Goal: Task Accomplishment & Management: Use online tool/utility

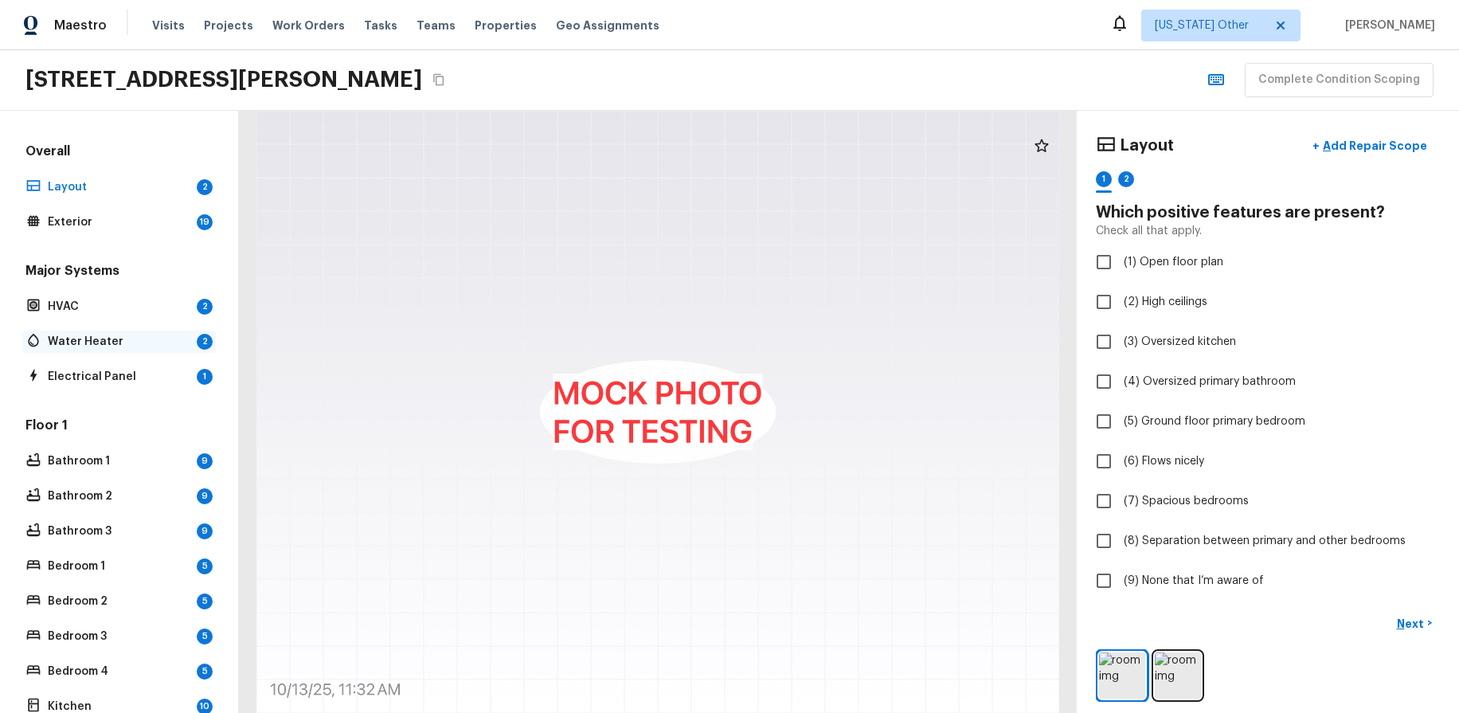
scroll to position [272, 0]
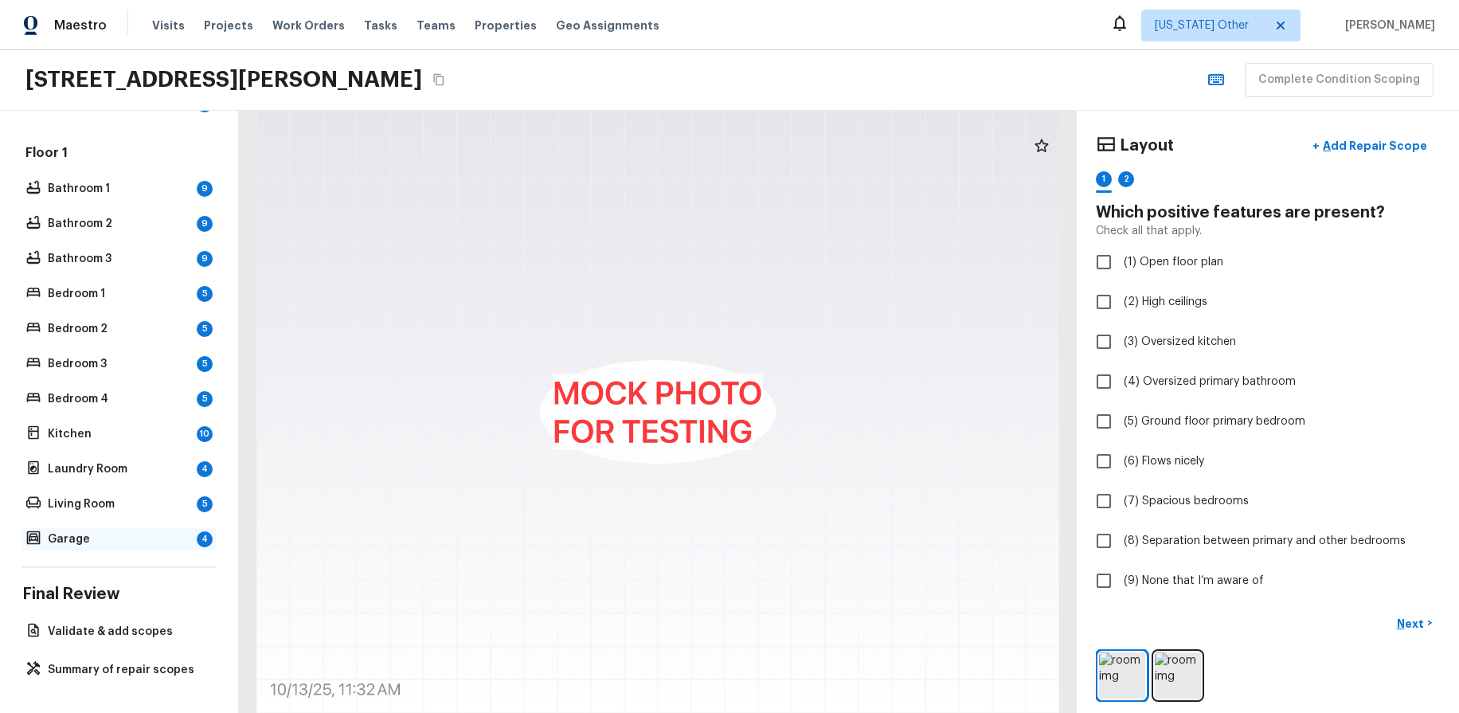
click at [100, 546] on p "Garage" at bounding box center [119, 539] width 143 height 16
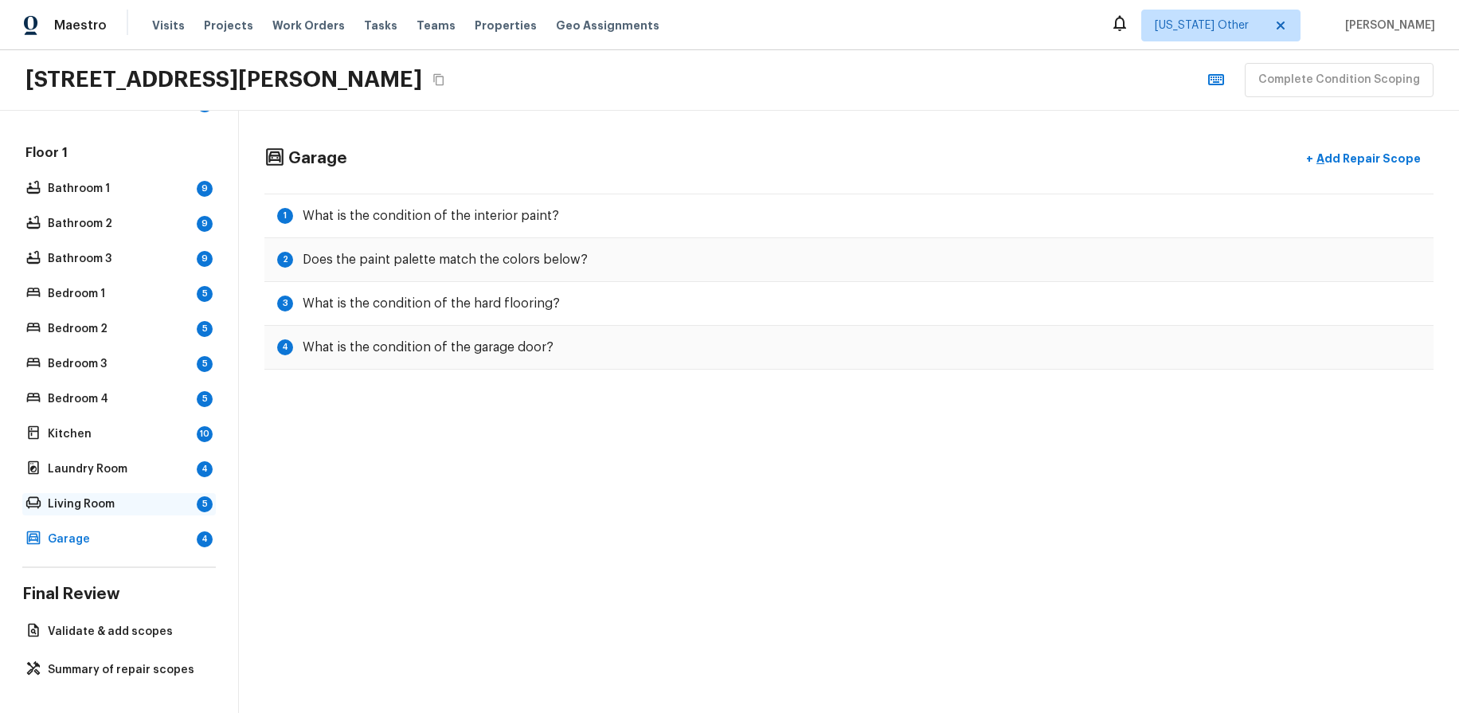
click at [99, 509] on p "Living Room" at bounding box center [119, 504] width 143 height 16
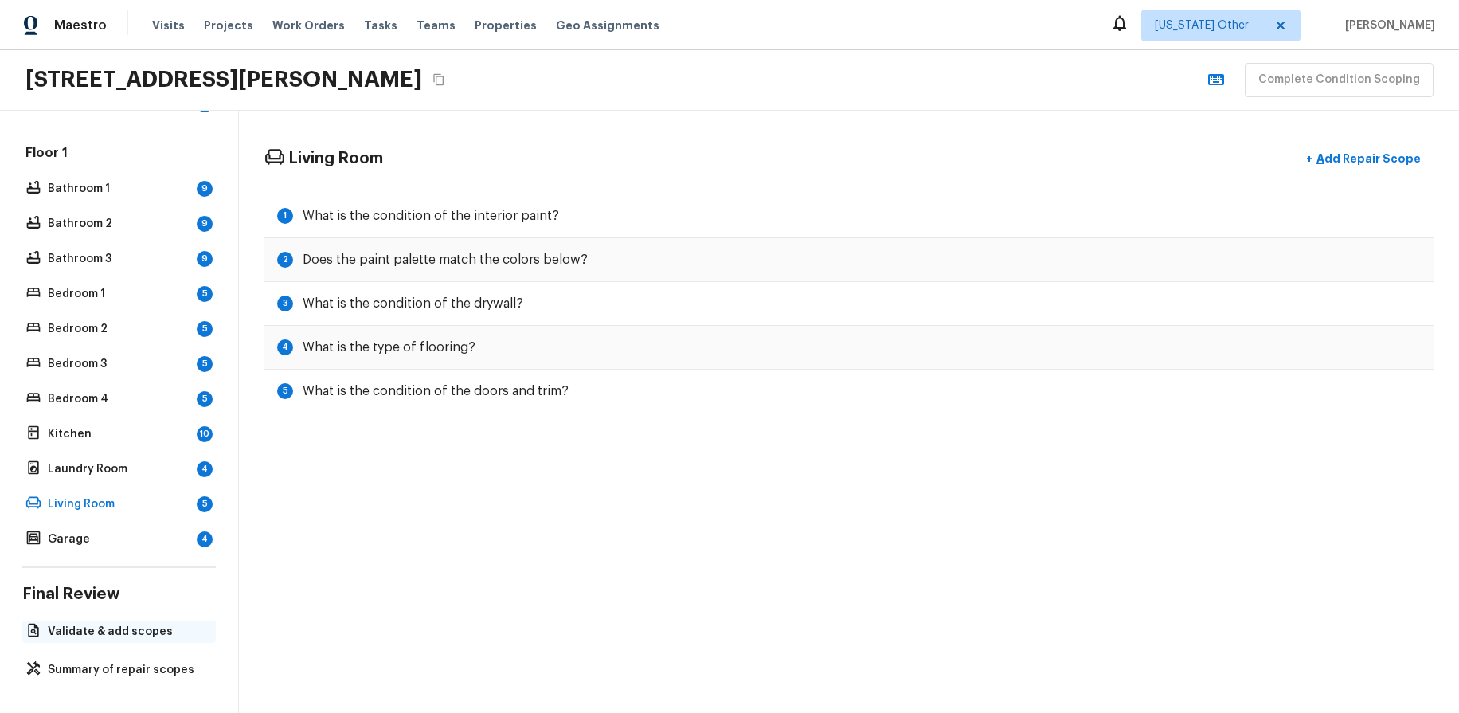
click at [124, 633] on p "Validate & add scopes" at bounding box center [127, 632] width 158 height 16
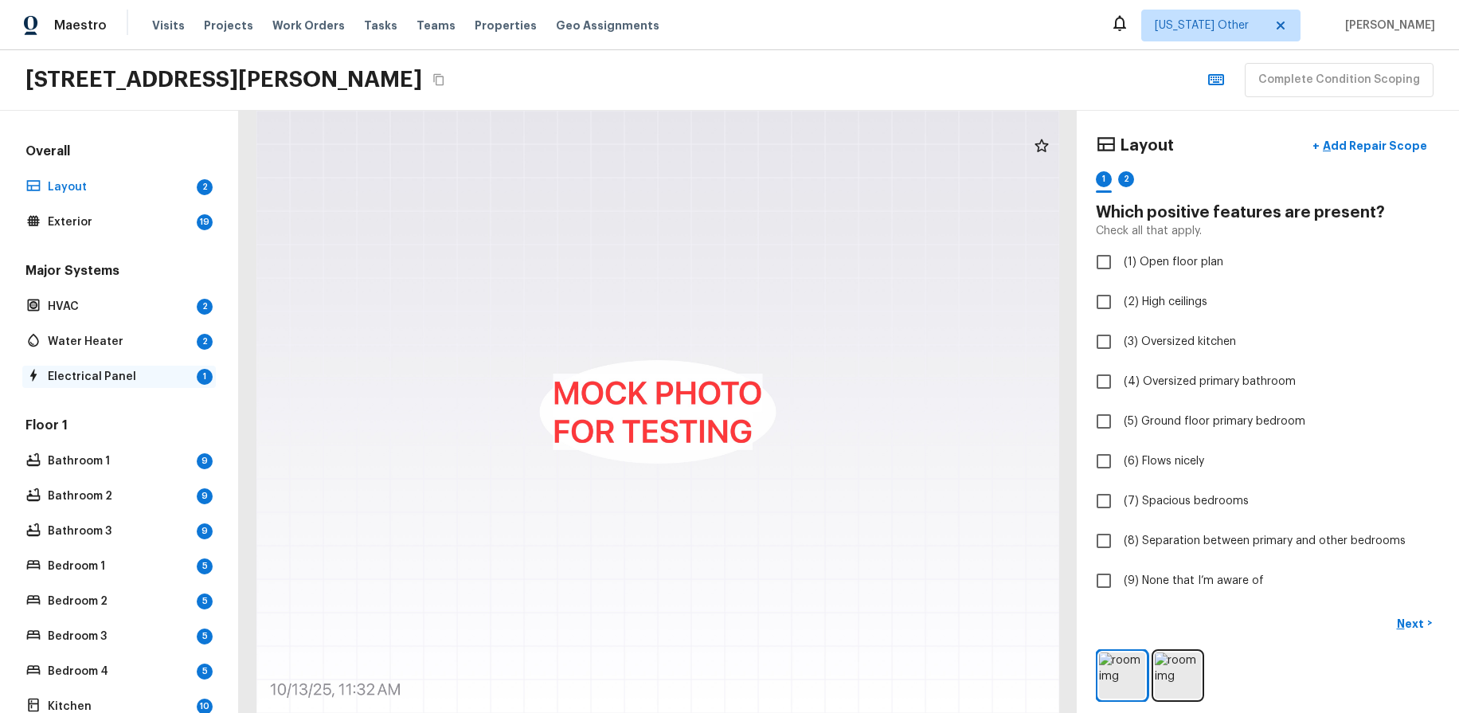
click at [109, 377] on p "Electrical Panel" at bounding box center [119, 377] width 143 height 16
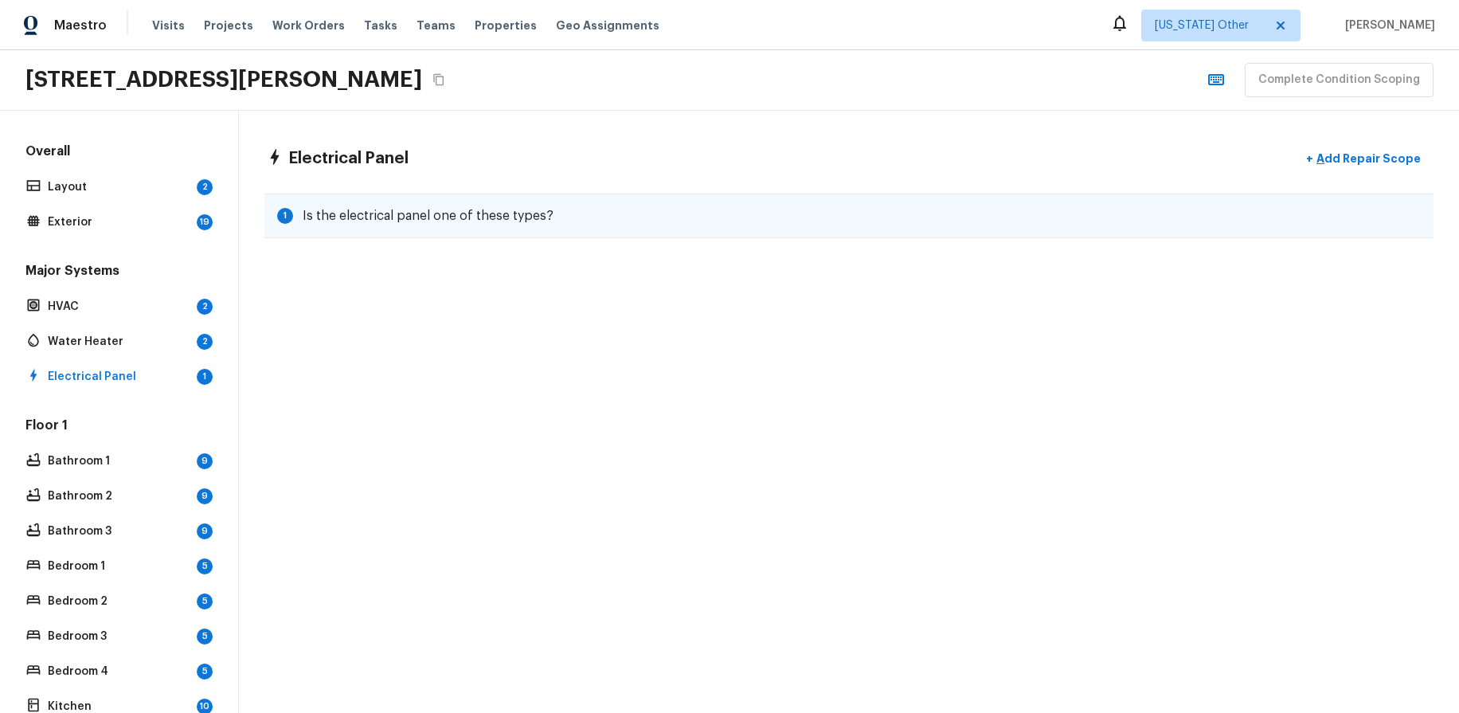
click at [784, 235] on div "1 Is the electrical panel one of these types?" at bounding box center [848, 216] width 1169 height 45
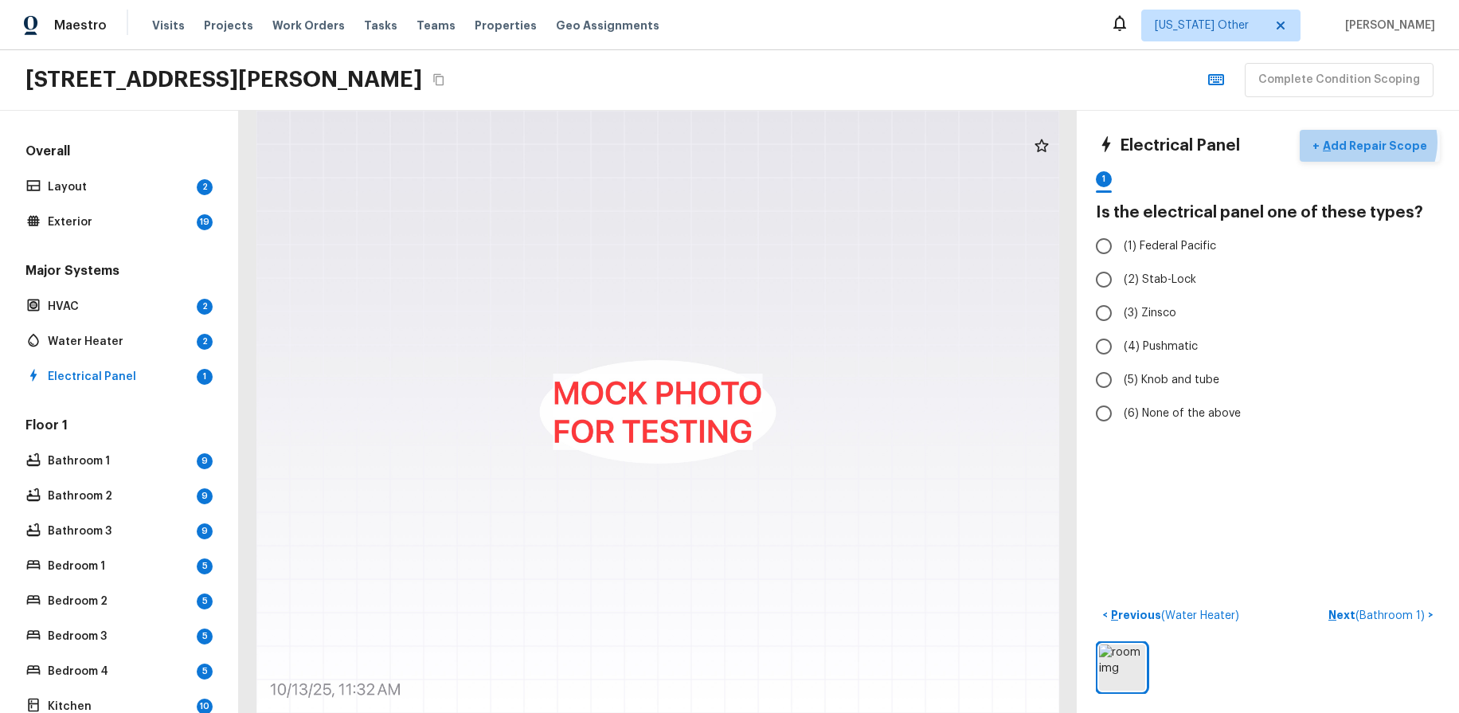
click at [1376, 142] on p "Add Repair Scope" at bounding box center [1374, 146] width 108 height 16
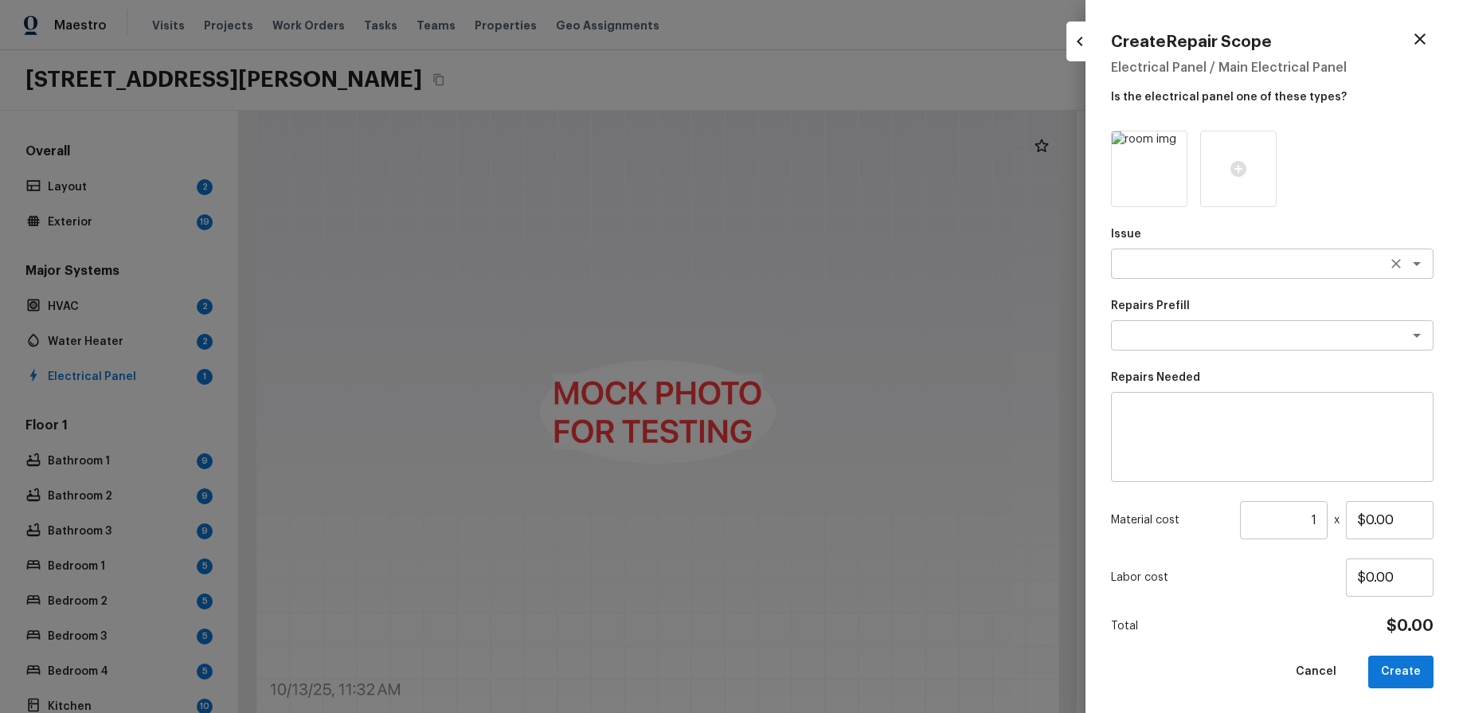
click at [1243, 253] on div "x ​" at bounding box center [1272, 263] width 323 height 30
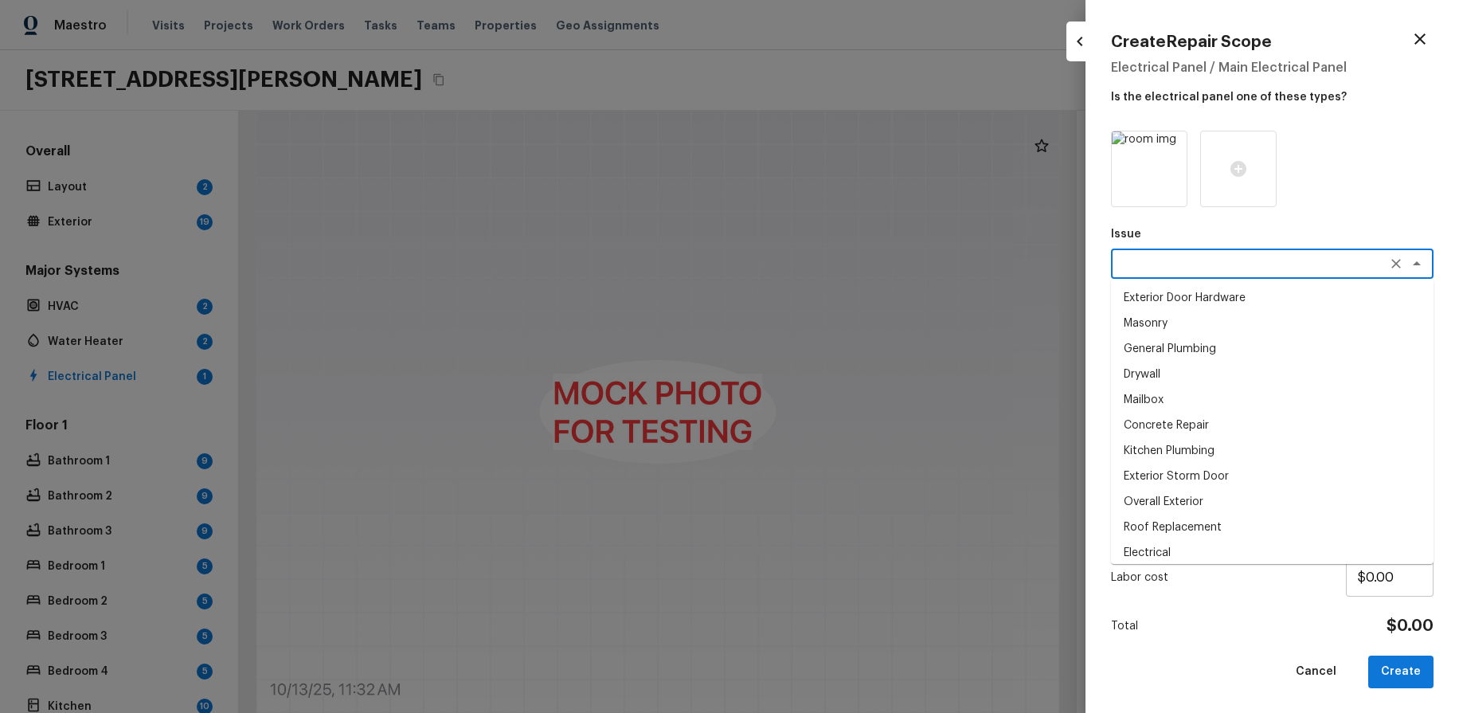
click at [1214, 555] on li "Electrical" at bounding box center [1272, 552] width 323 height 25
type textarea "Electrical"
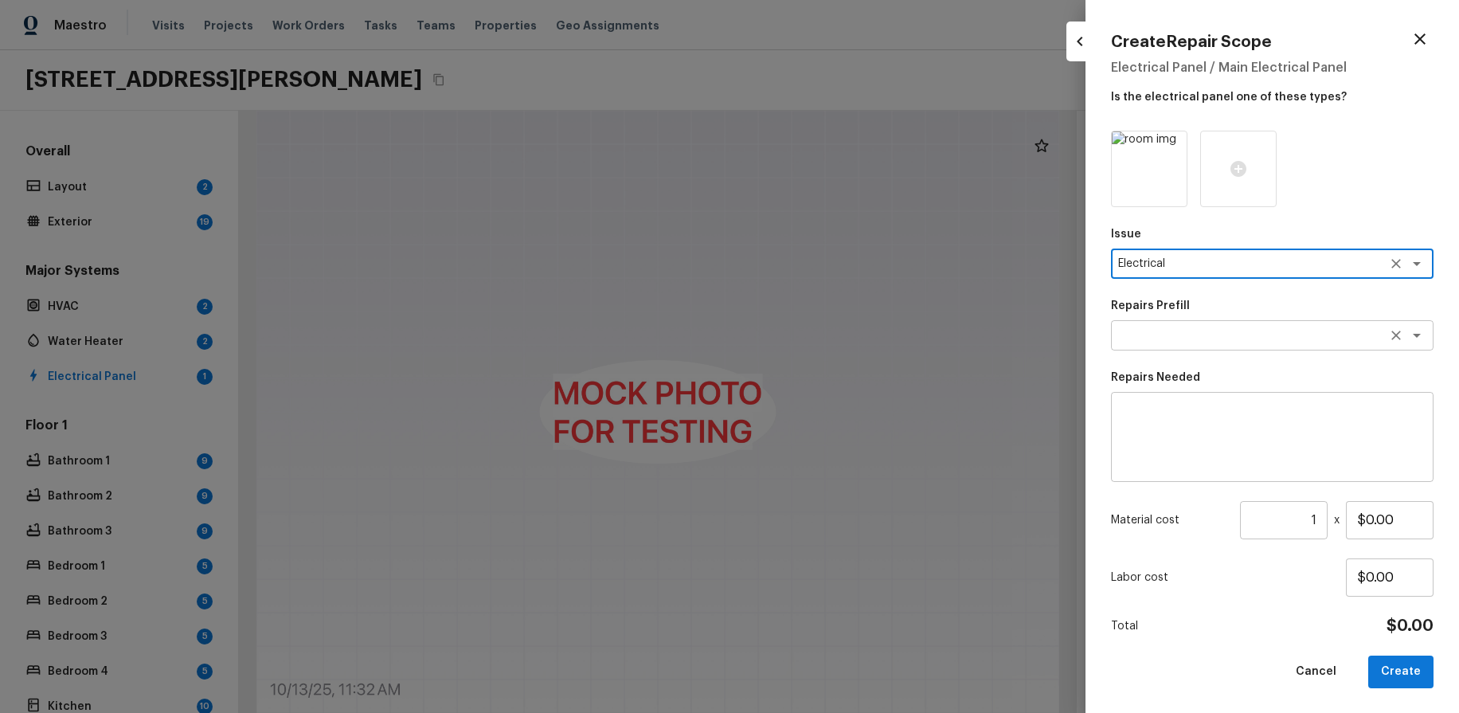
click at [1254, 332] on textarea at bounding box center [1250, 335] width 264 height 16
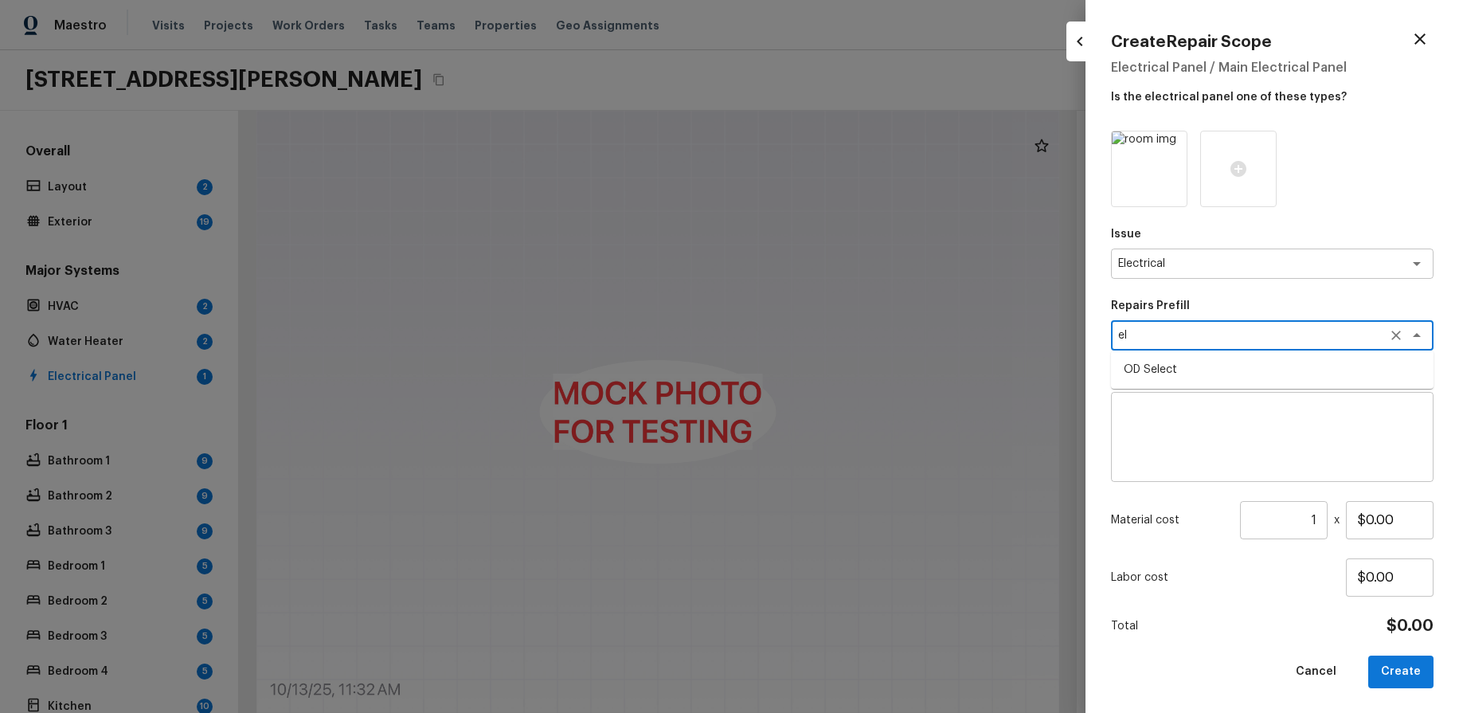
type textarea "e"
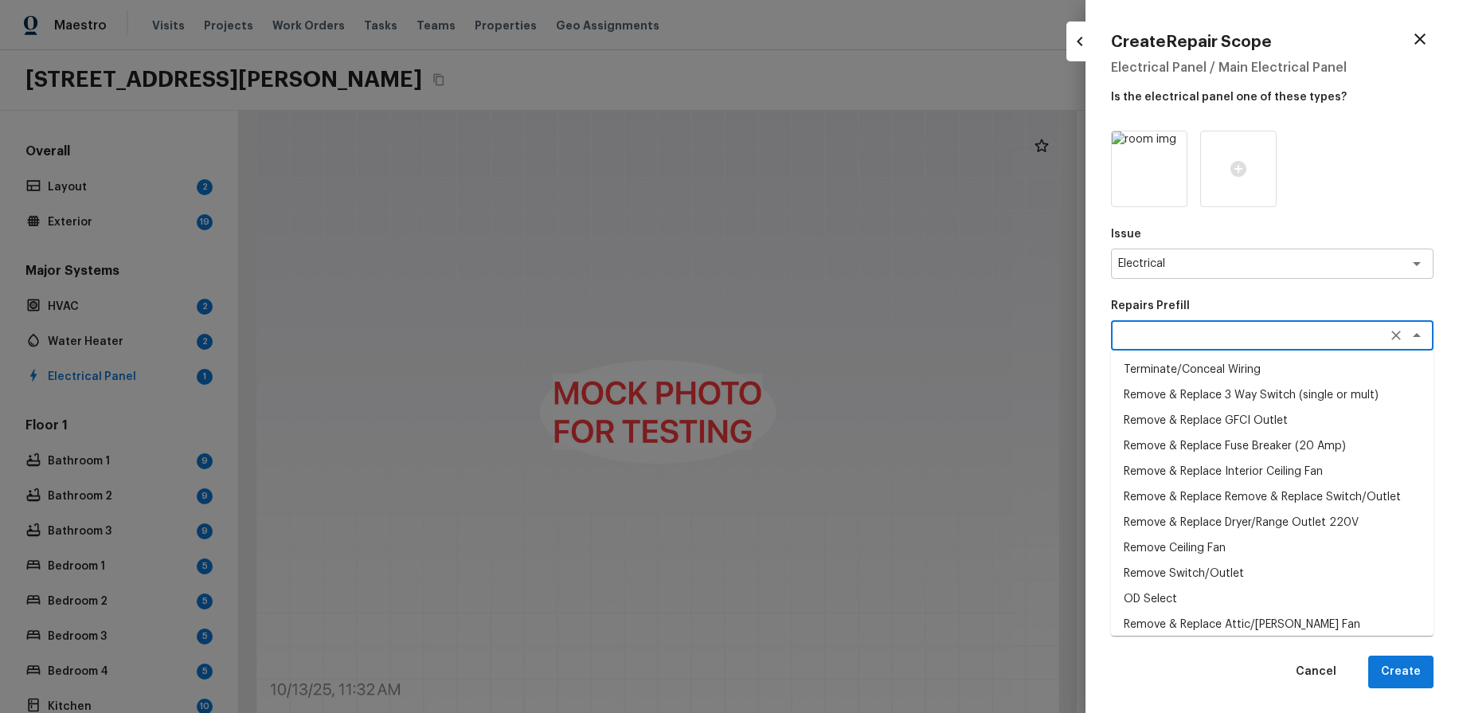
click at [1079, 307] on div at bounding box center [729, 356] width 1459 height 713
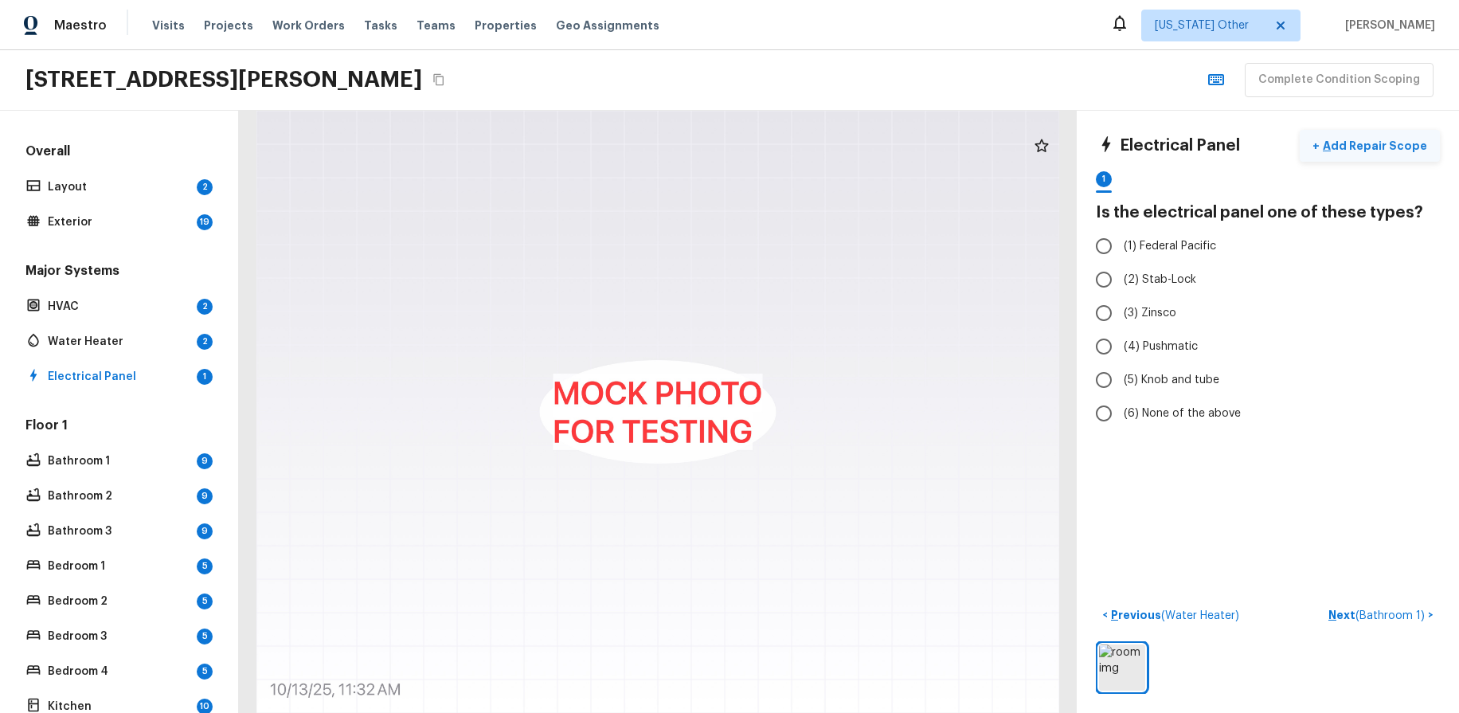
click at [1370, 142] on p "Add Repair Scope" at bounding box center [1374, 146] width 108 height 16
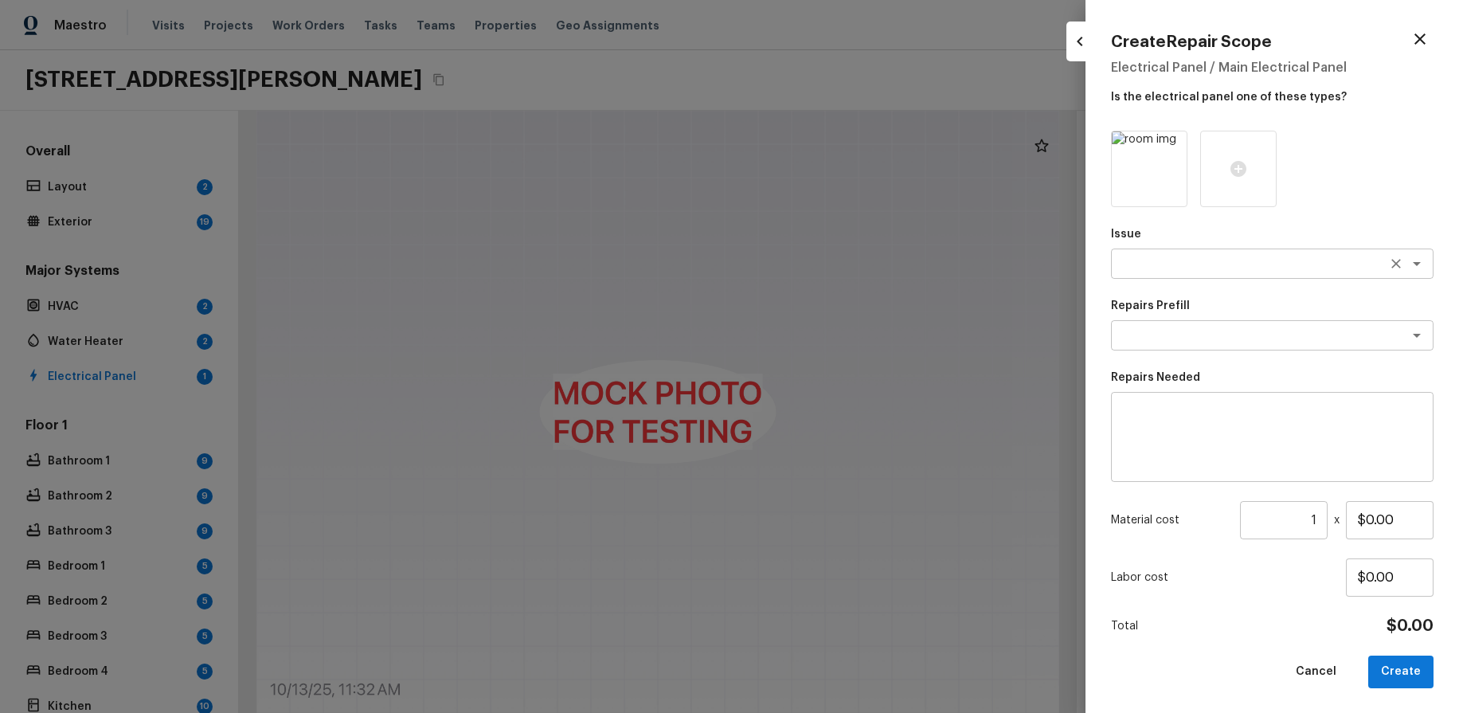
click at [1312, 260] on textarea at bounding box center [1250, 264] width 264 height 16
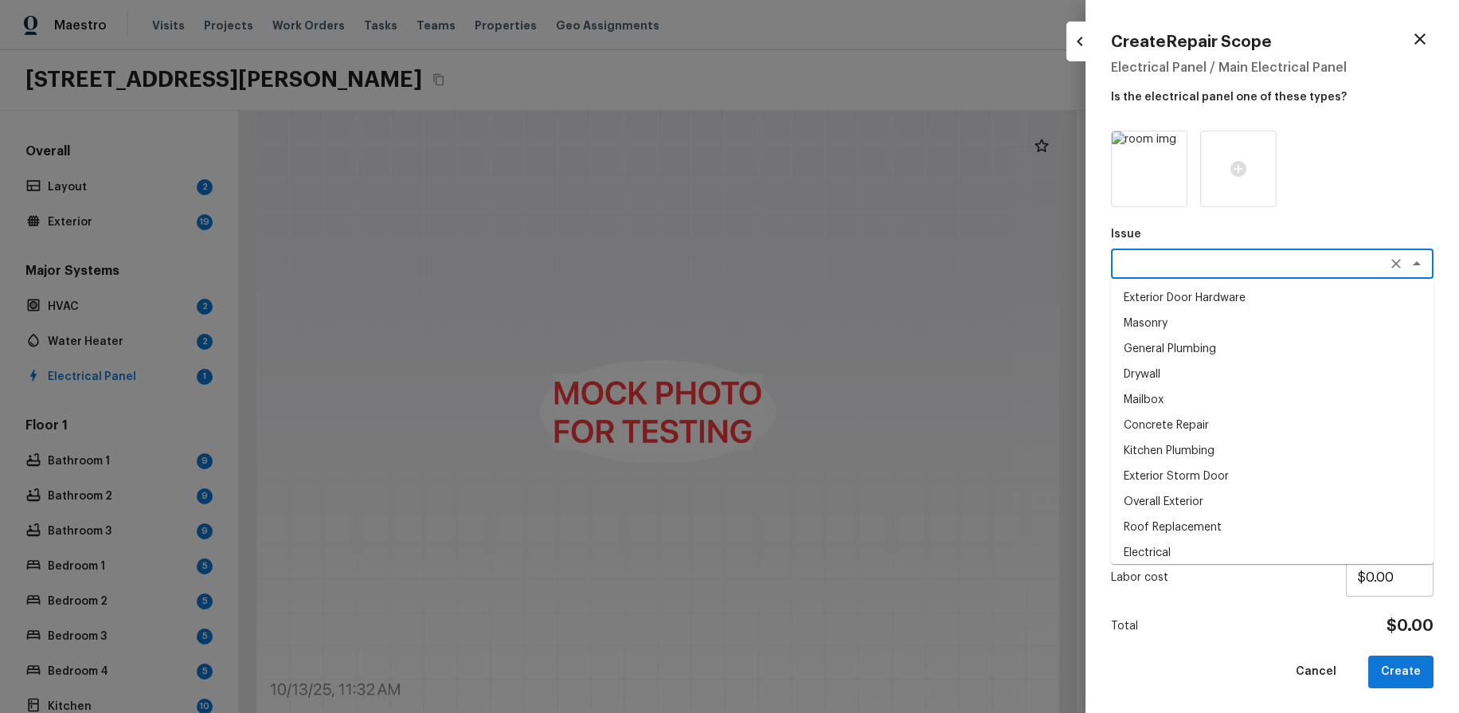
drag, startPoint x: 1263, startPoint y: 548, endPoint x: 1269, endPoint y: 509, distance: 39.5
click at [1263, 548] on li "Electrical" at bounding box center [1272, 552] width 323 height 25
type textarea "Electrical"
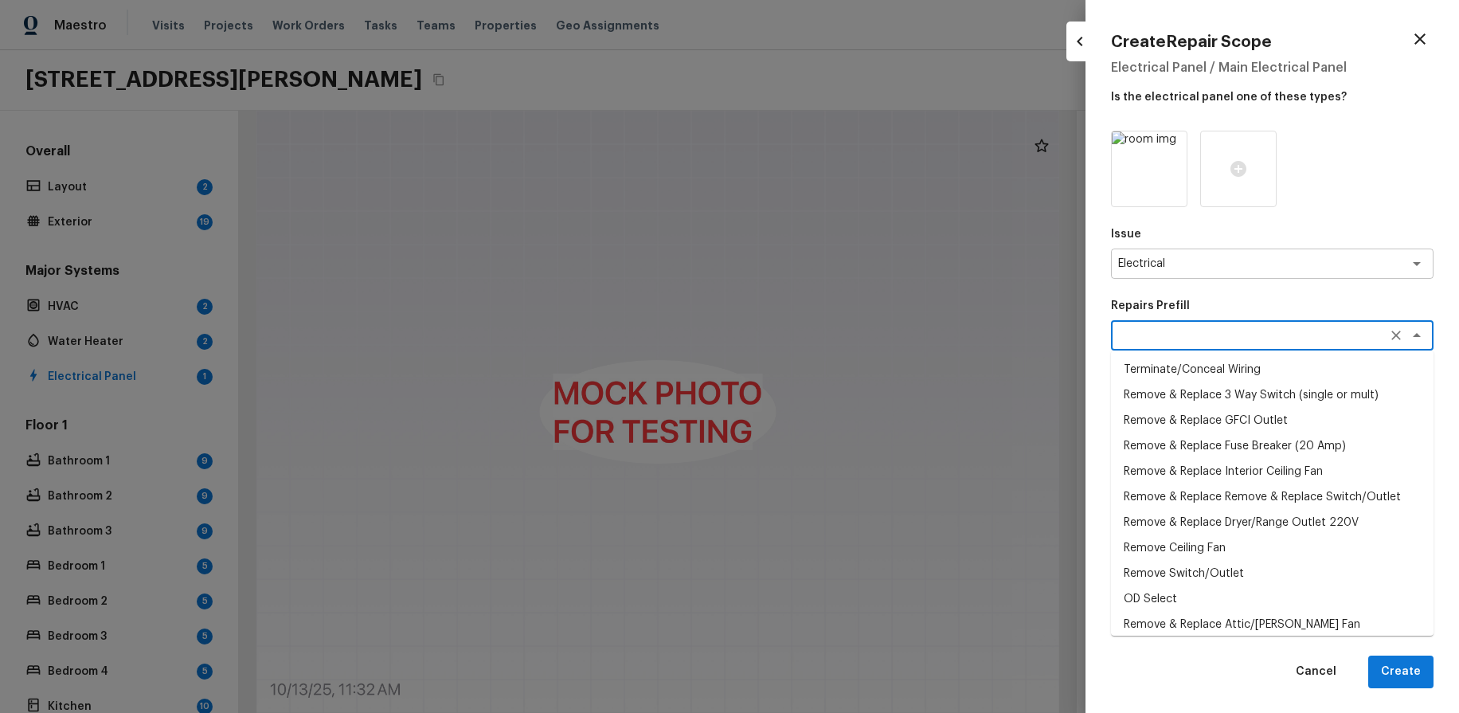
click at [1281, 334] on textarea at bounding box center [1250, 335] width 264 height 16
click at [1366, 399] on li "Remove & Replace 3 Way Switch (single or mult)" at bounding box center [1272, 394] width 323 height 25
type textarea "Remove & Replace 3 Way Switch (single or mult)"
type textarea "Remove and replace the existing 3 way switch(es) with new to ensure the circuit…"
type input "$24.36"
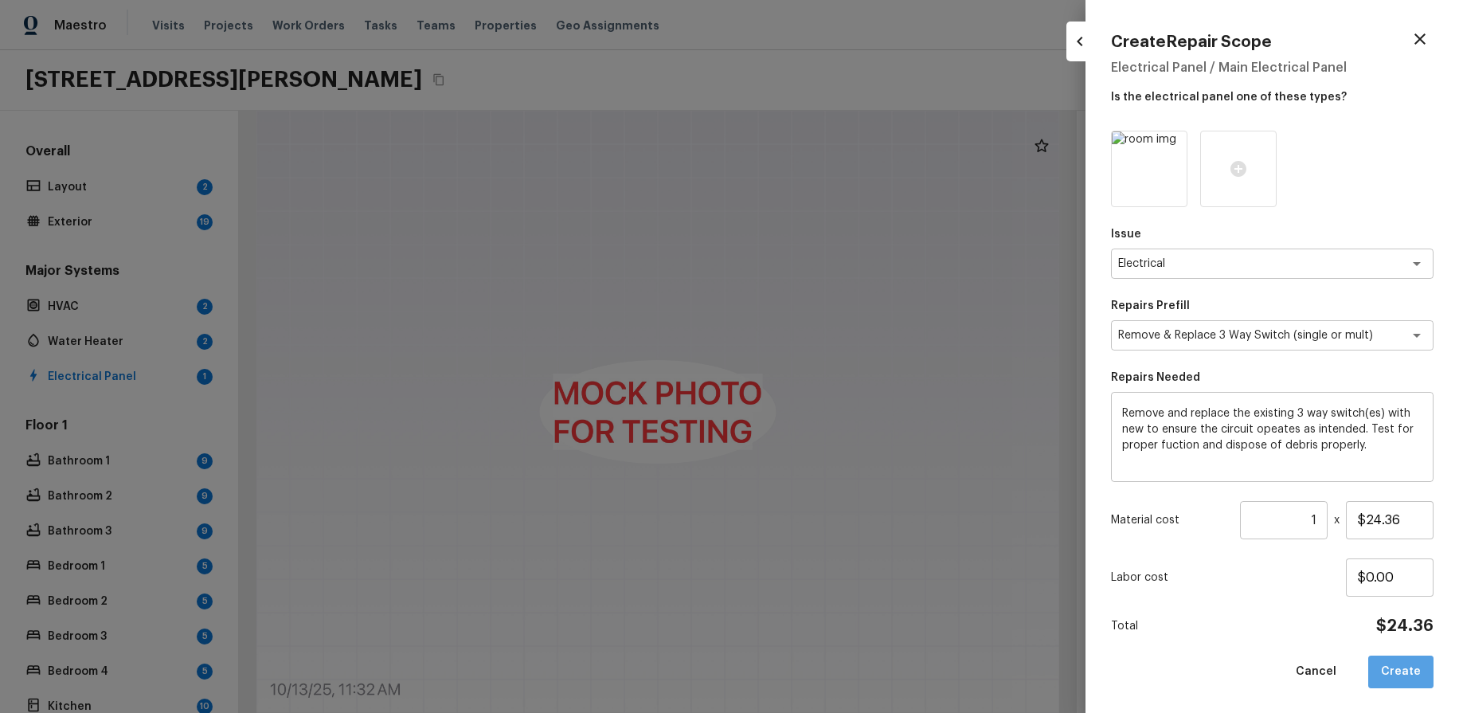
click at [1410, 667] on button "Create" at bounding box center [1400, 671] width 65 height 33
type input "$0.00"
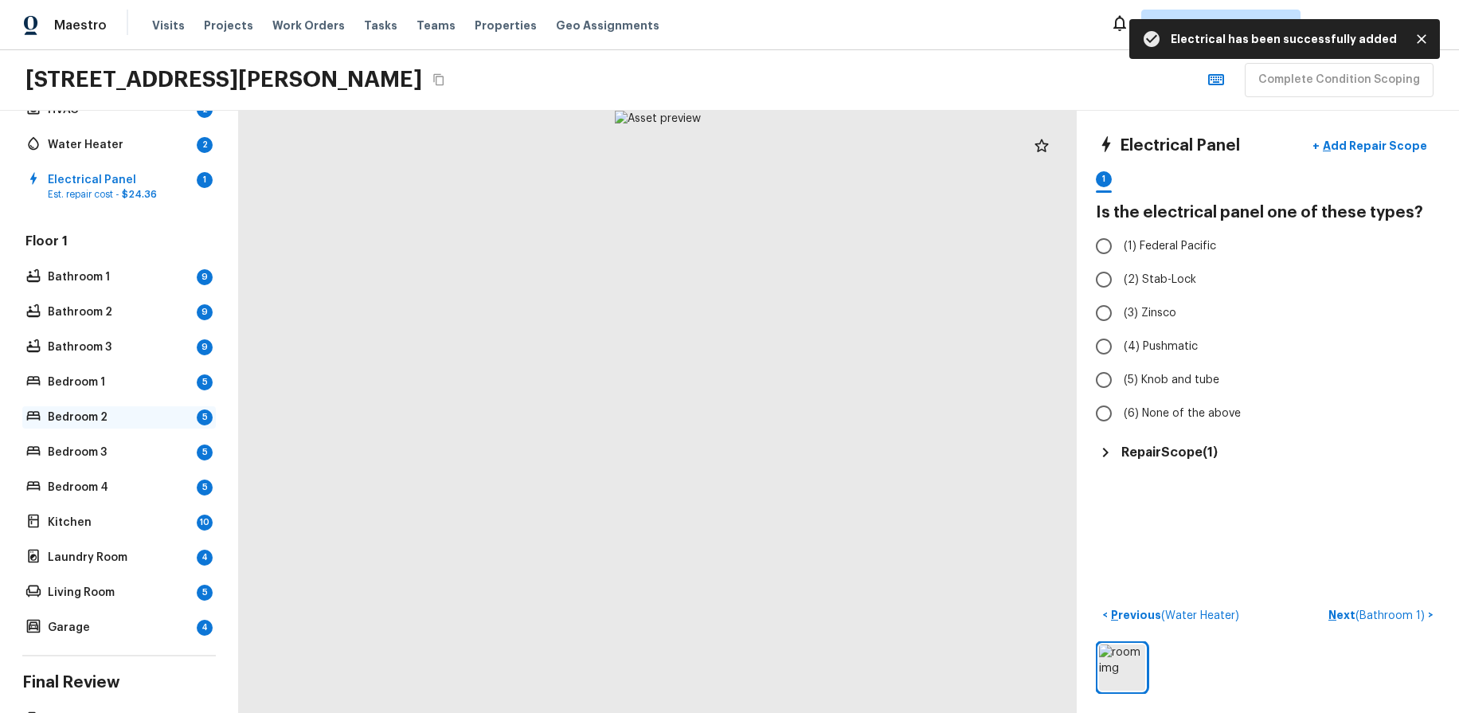
scroll to position [298, 0]
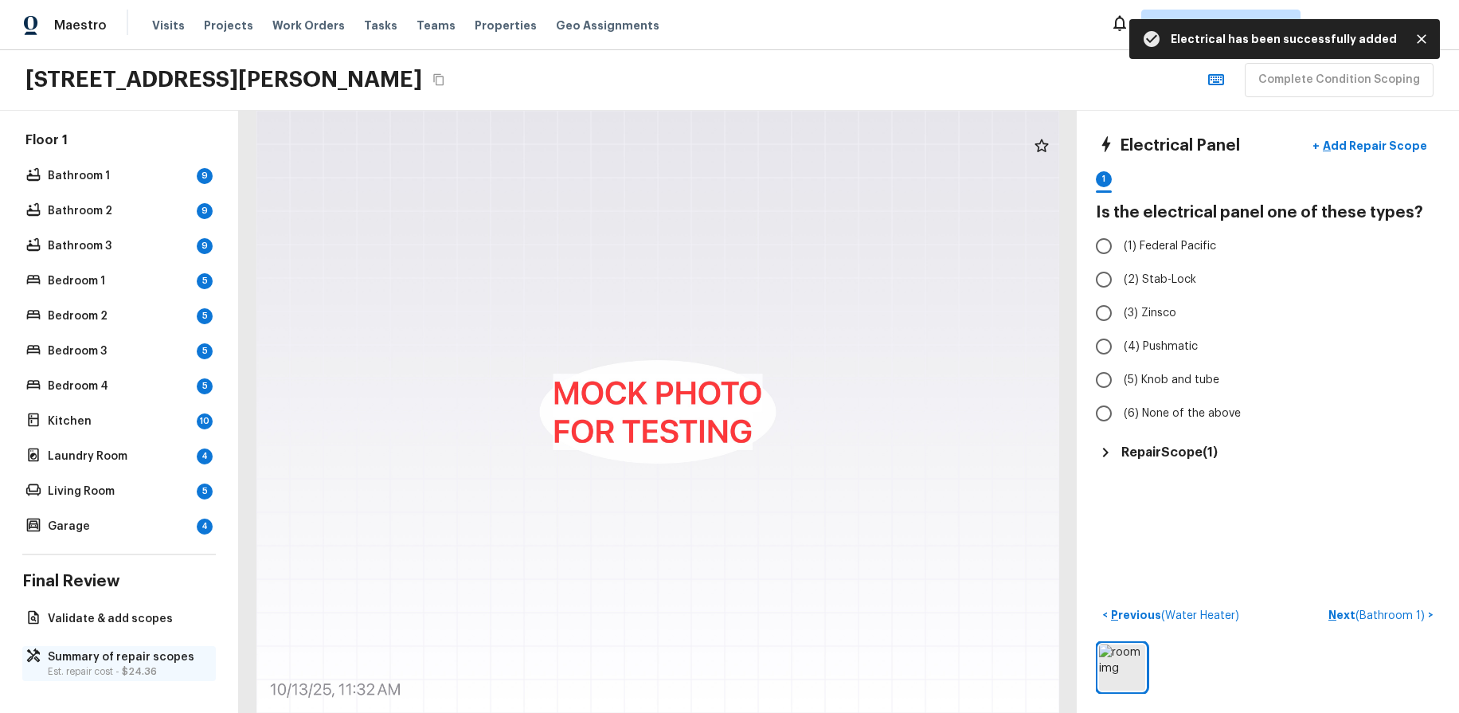
click at [161, 646] on div "Summary of repair scopes Est. repair cost - $24.36" at bounding box center [119, 663] width 194 height 35
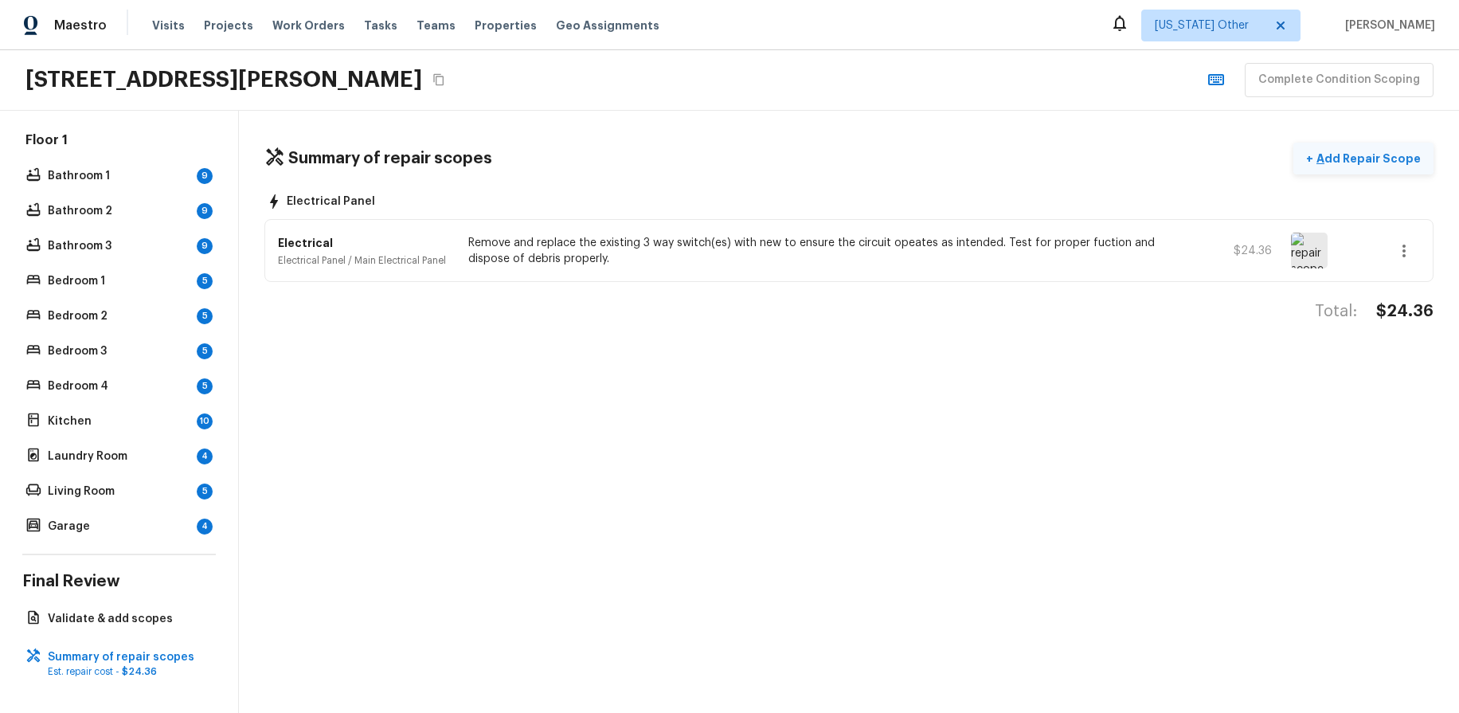
click at [1353, 145] on button "+ Add Repair Scope" at bounding box center [1363, 159] width 140 height 33
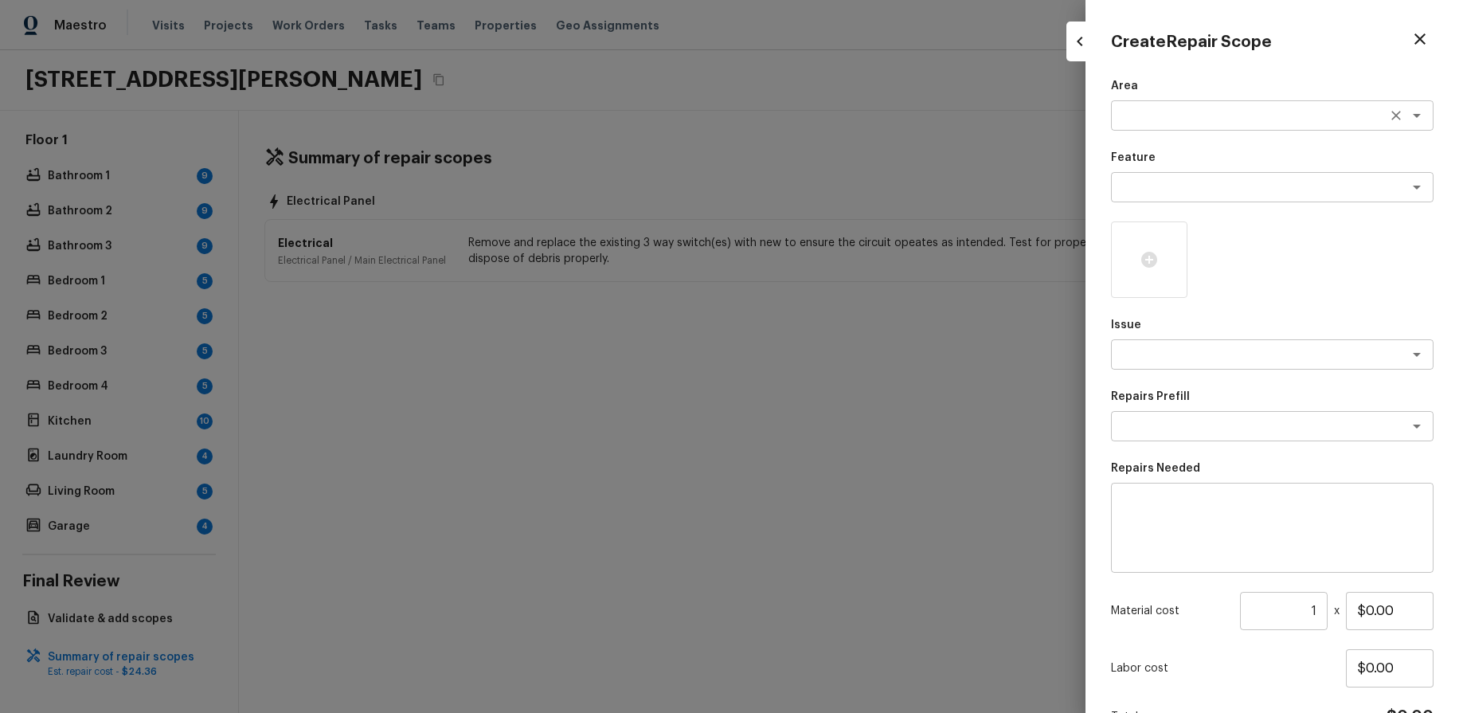
click at [1292, 112] on textarea at bounding box center [1250, 116] width 264 height 16
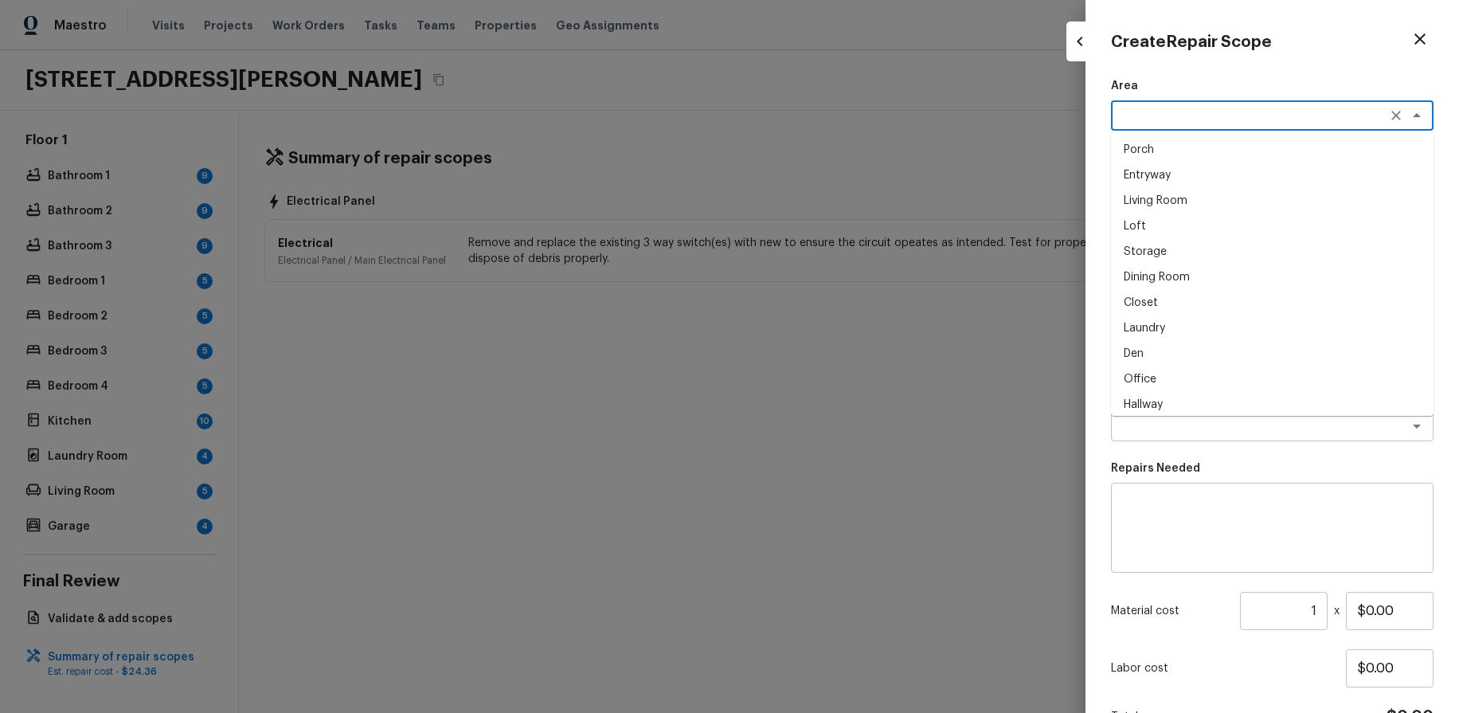
click at [1263, 168] on li "Entryway" at bounding box center [1272, 174] width 323 height 25
type textarea "Entryway"
click at [1263, 179] on textarea at bounding box center [1250, 187] width 264 height 16
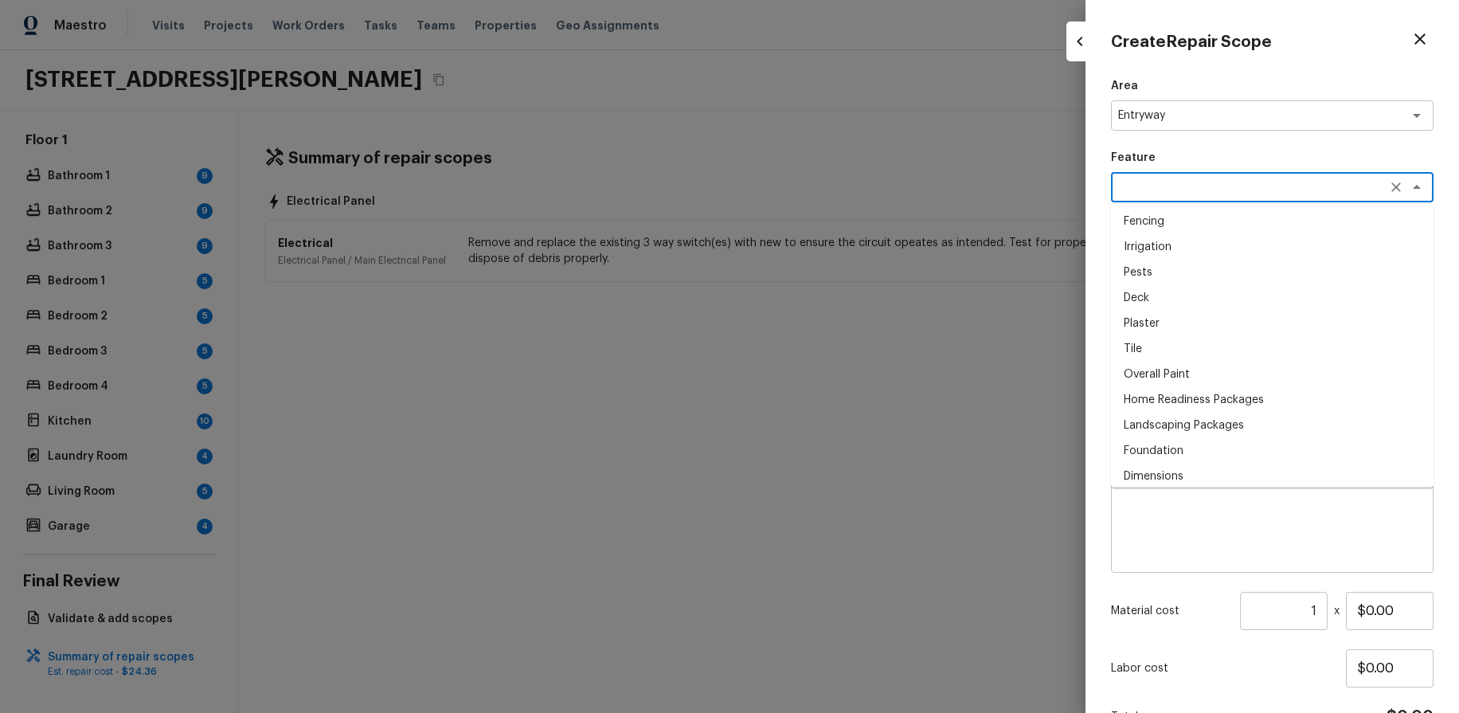
click at [1246, 252] on li "Irrigation" at bounding box center [1272, 246] width 323 height 25
type textarea "Irrigation"
click at [1139, 276] on div at bounding box center [1149, 259] width 76 height 76
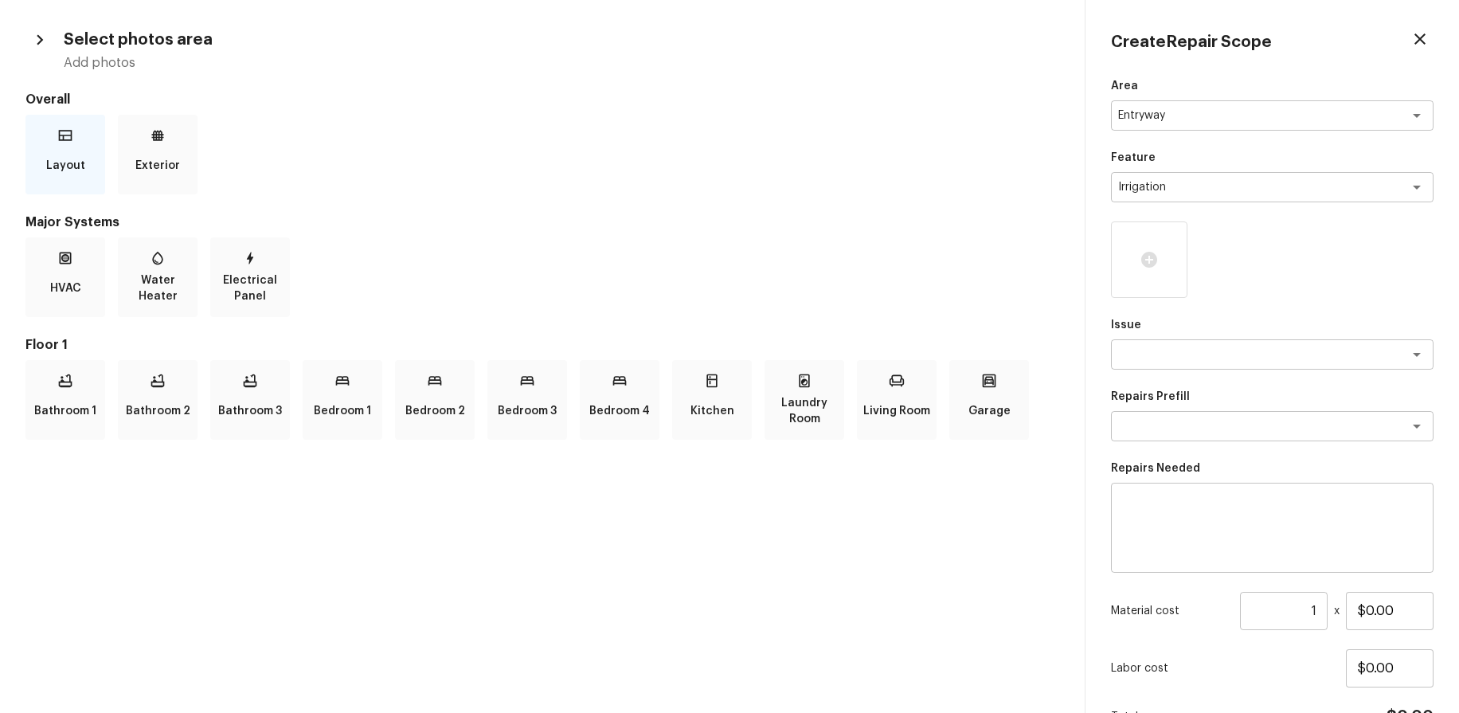
click at [73, 156] on p "Layout" at bounding box center [65, 166] width 39 height 32
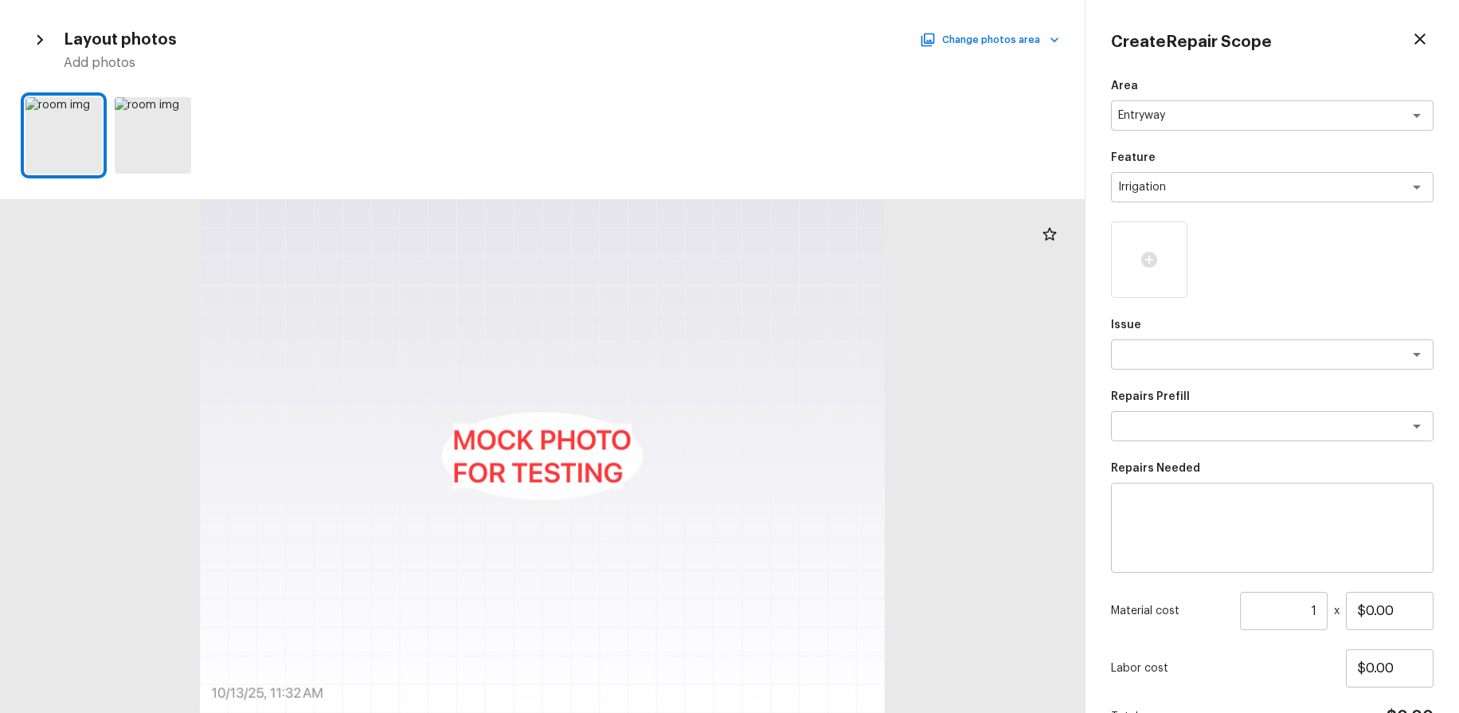
drag, startPoint x: 90, startPoint y: 112, endPoint x: 102, endPoint y: 114, distance: 12.1
click at [90, 112] on icon at bounding box center [88, 112] width 16 height 16
click at [1337, 370] on div "Area Entryway x ​ Feature Irrigation x ​ Issue x ​ Repairs Prefill x ​ Repairs …" at bounding box center [1272, 428] width 323 height 701
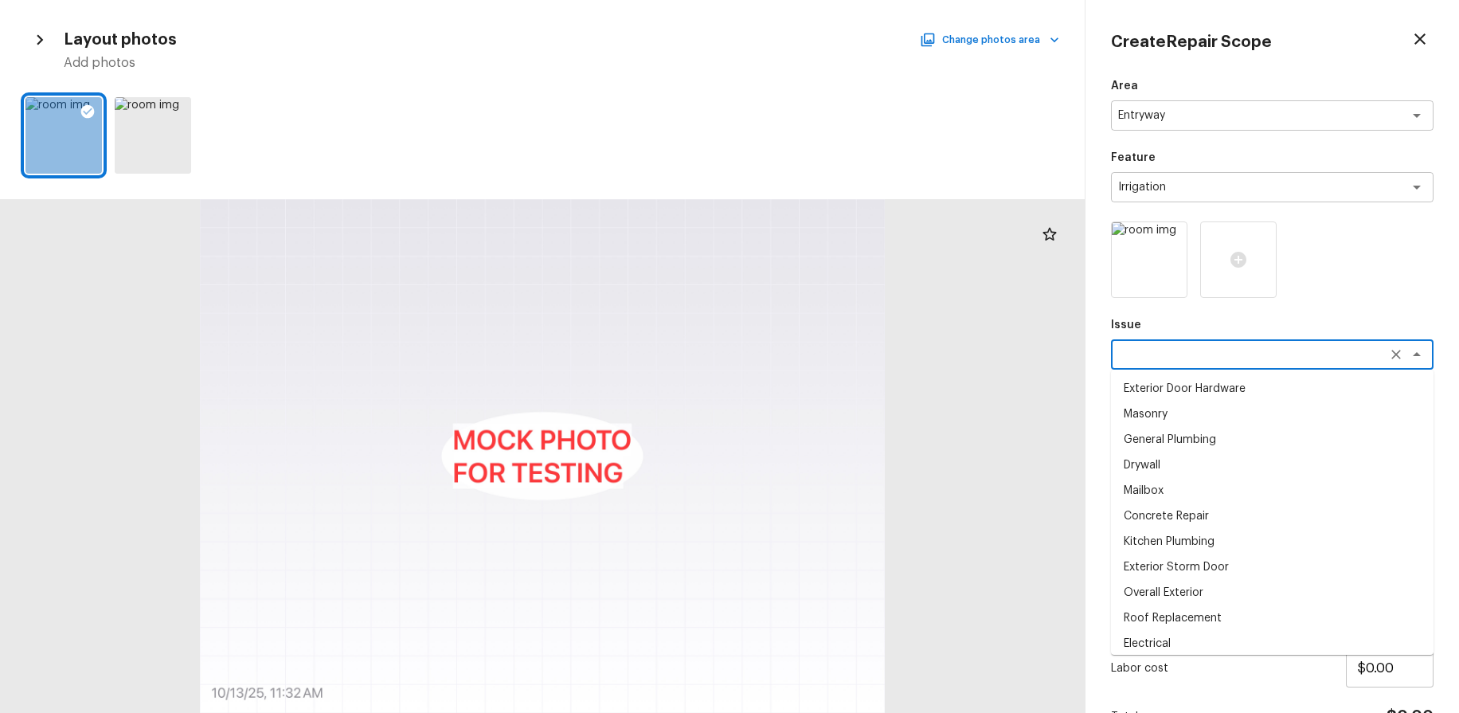
drag, startPoint x: 1335, startPoint y: 362, endPoint x: 1305, endPoint y: 418, distance: 63.8
click at [1335, 362] on textarea at bounding box center [1250, 354] width 264 height 16
click at [1273, 454] on li "Drywall" at bounding box center [1272, 464] width 323 height 25
type textarea "Drywall"
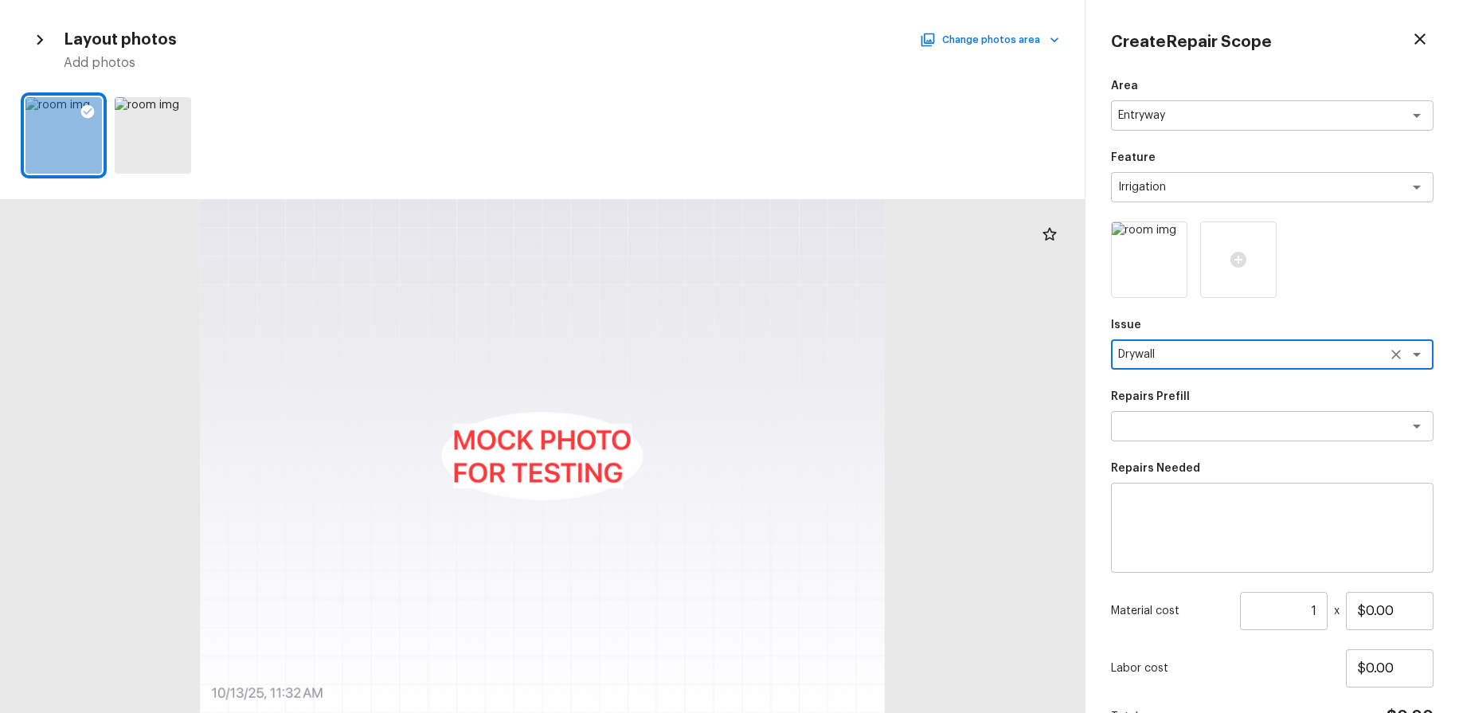
click at [1277, 442] on div "Area Entryway x ​ Feature Irrigation x ​ Issue Drywall x ​ Repairs Prefill x ​ …" at bounding box center [1272, 428] width 323 height 701
click at [1277, 432] on textarea at bounding box center [1250, 426] width 264 height 16
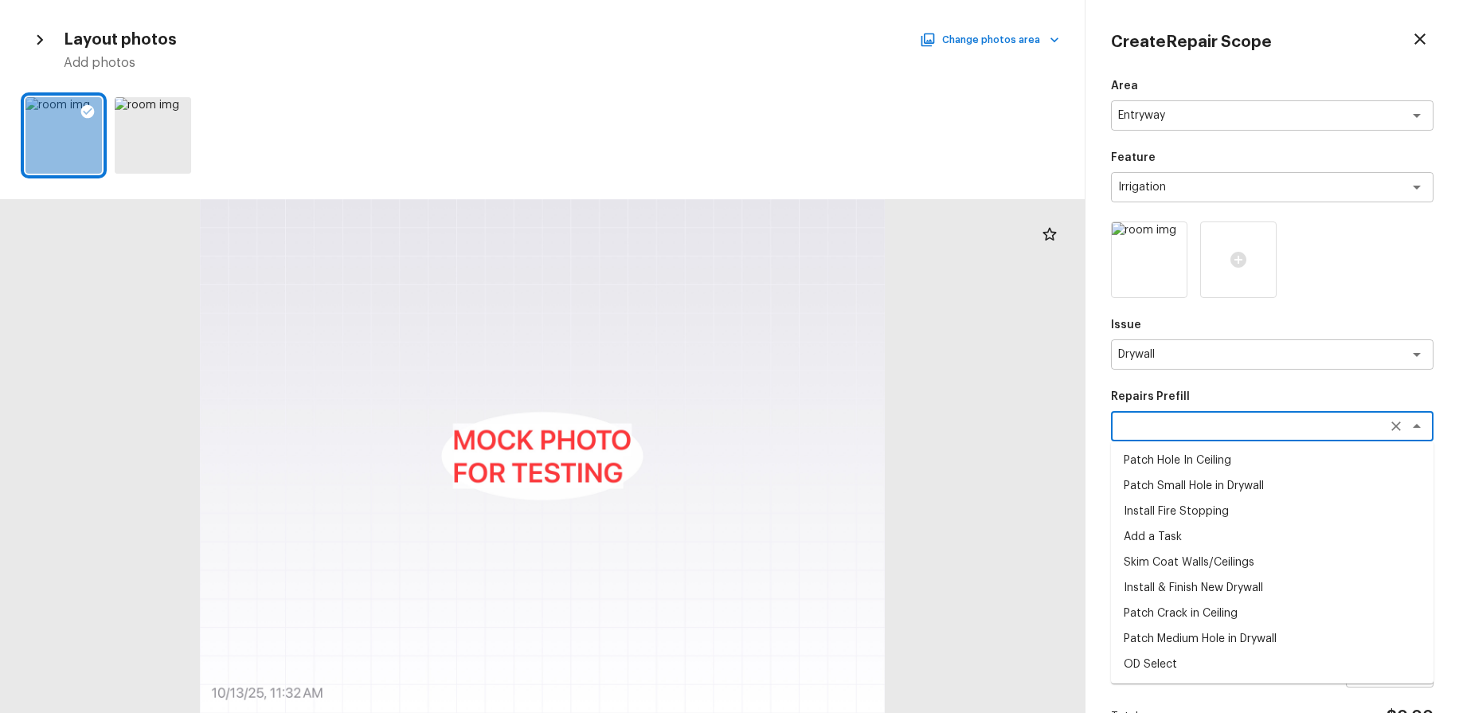
click at [1251, 536] on li "Add a Task" at bounding box center [1272, 536] width 323 height 25
type textarea "Add a Task"
type textarea "HPM to detail"
type input "$1.00"
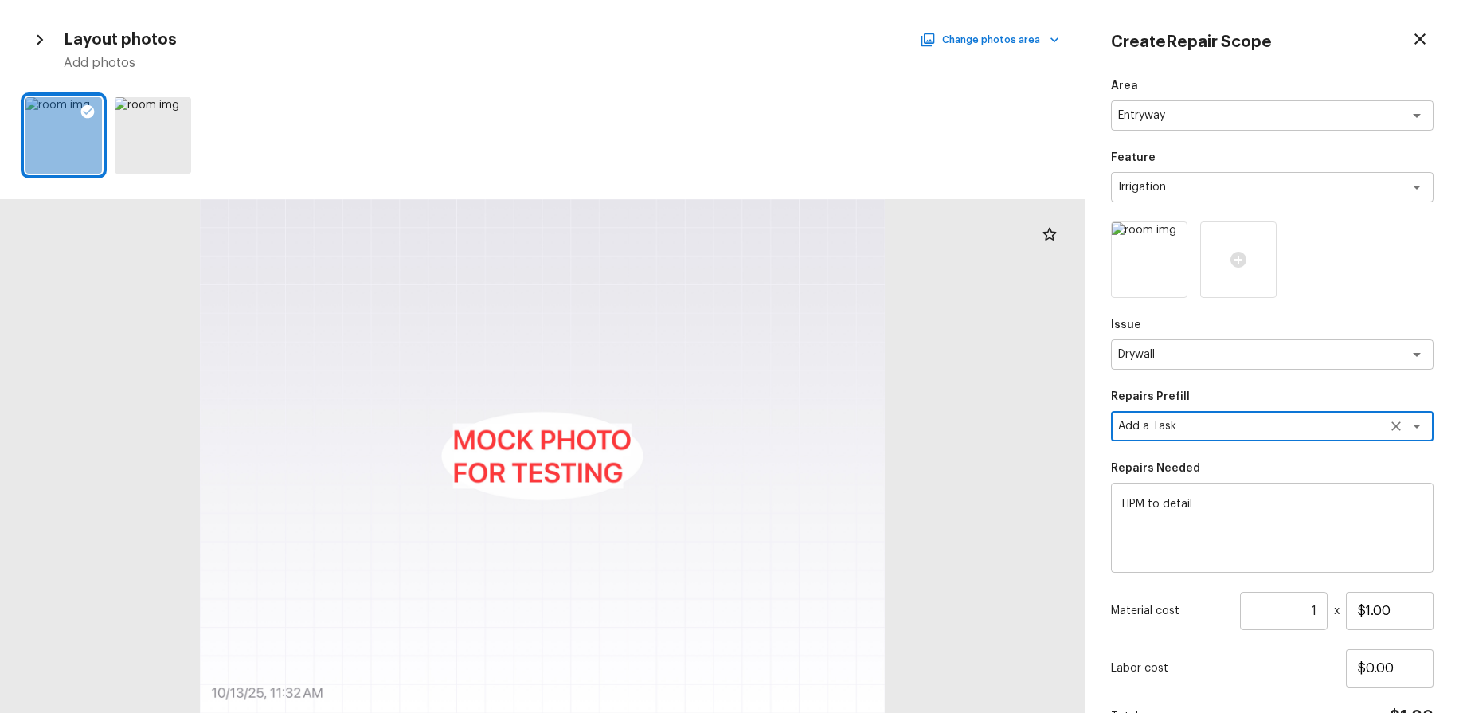
click at [1269, 417] on div "Add a Task x ​" at bounding box center [1272, 426] width 323 height 30
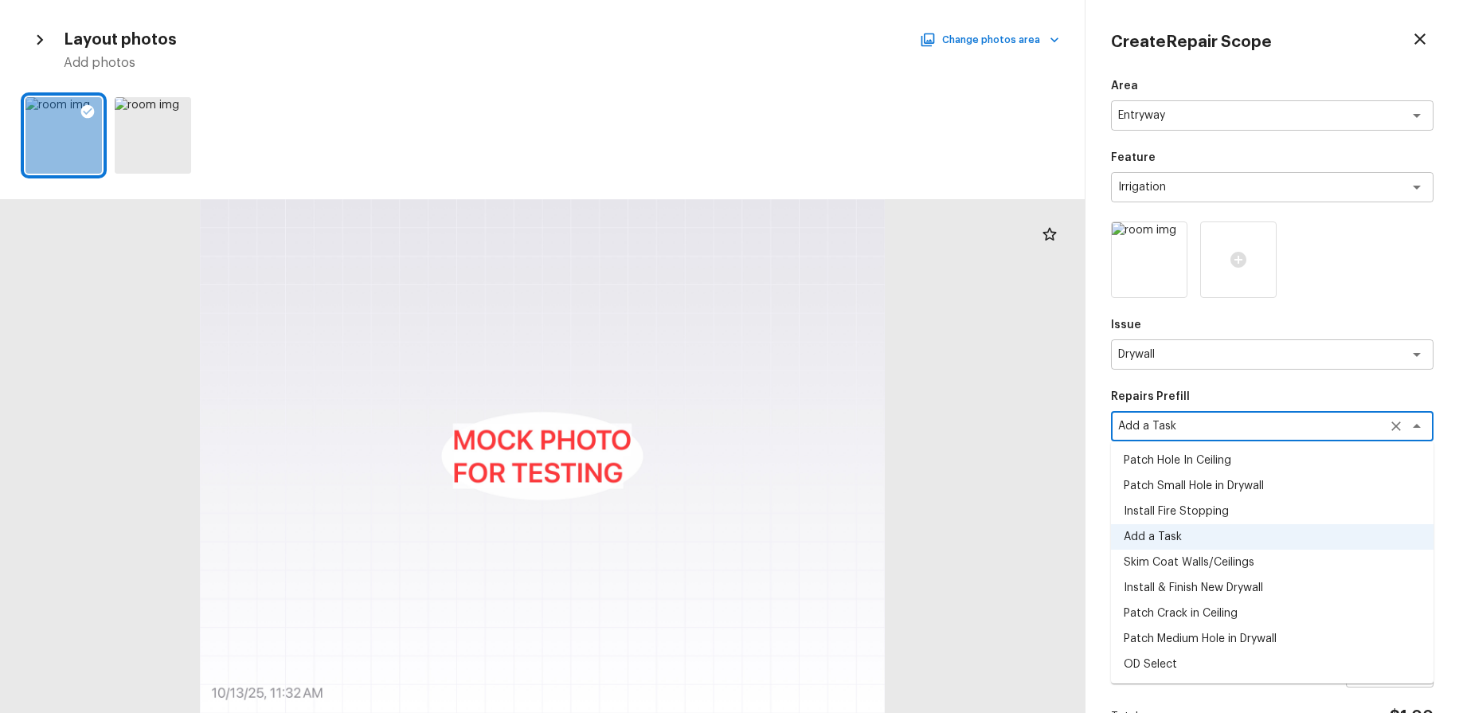
click at [1266, 456] on li "Patch Hole In Ceiling" at bounding box center [1272, 460] width 323 height 25
type textarea "Patch Hole In Ceiling"
type textarea "Prep/scrape all loose material from the damaged area; prime if needed. Patch th…"
type input "$25.00"
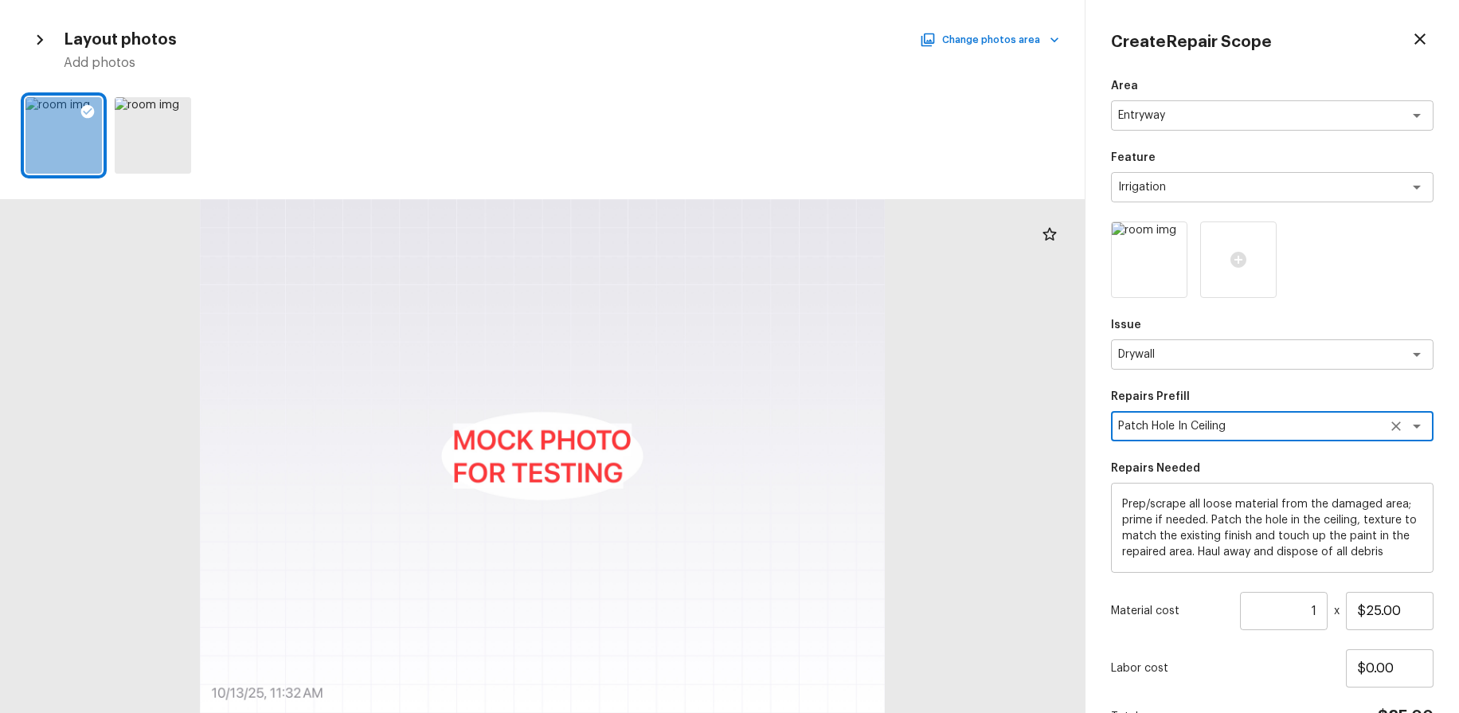
scroll to position [92, 0]
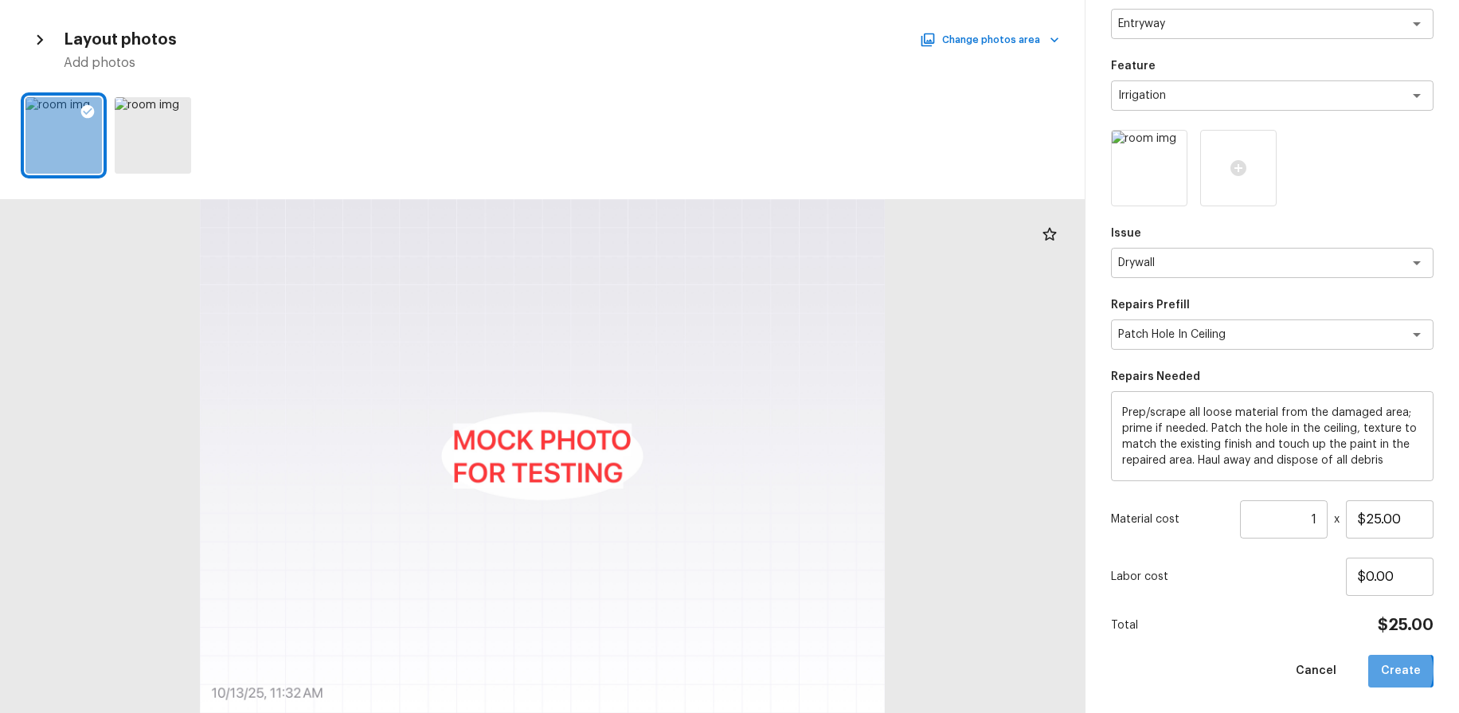
click at [1391, 671] on button "Create" at bounding box center [1400, 671] width 65 height 33
type input "$0.00"
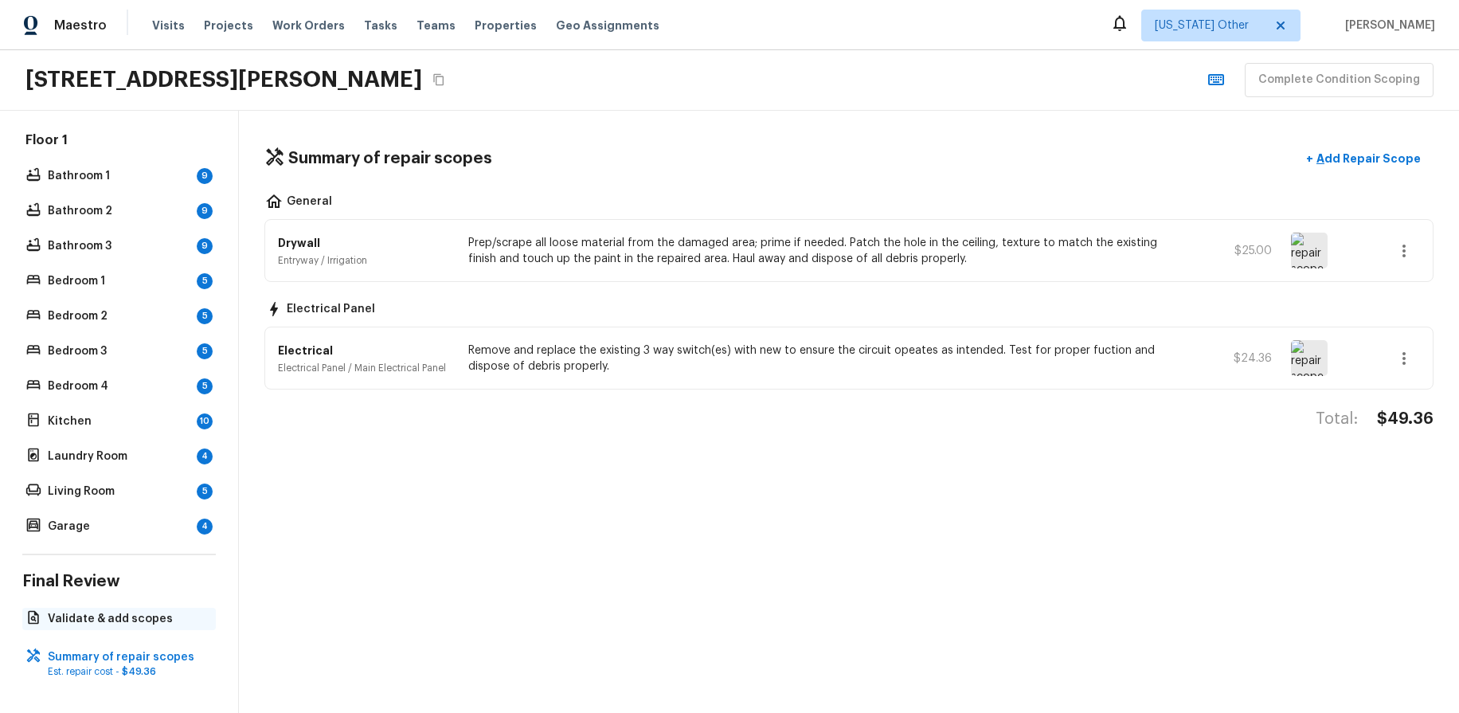
click at [125, 612] on p "Validate & add scopes" at bounding box center [127, 619] width 158 height 16
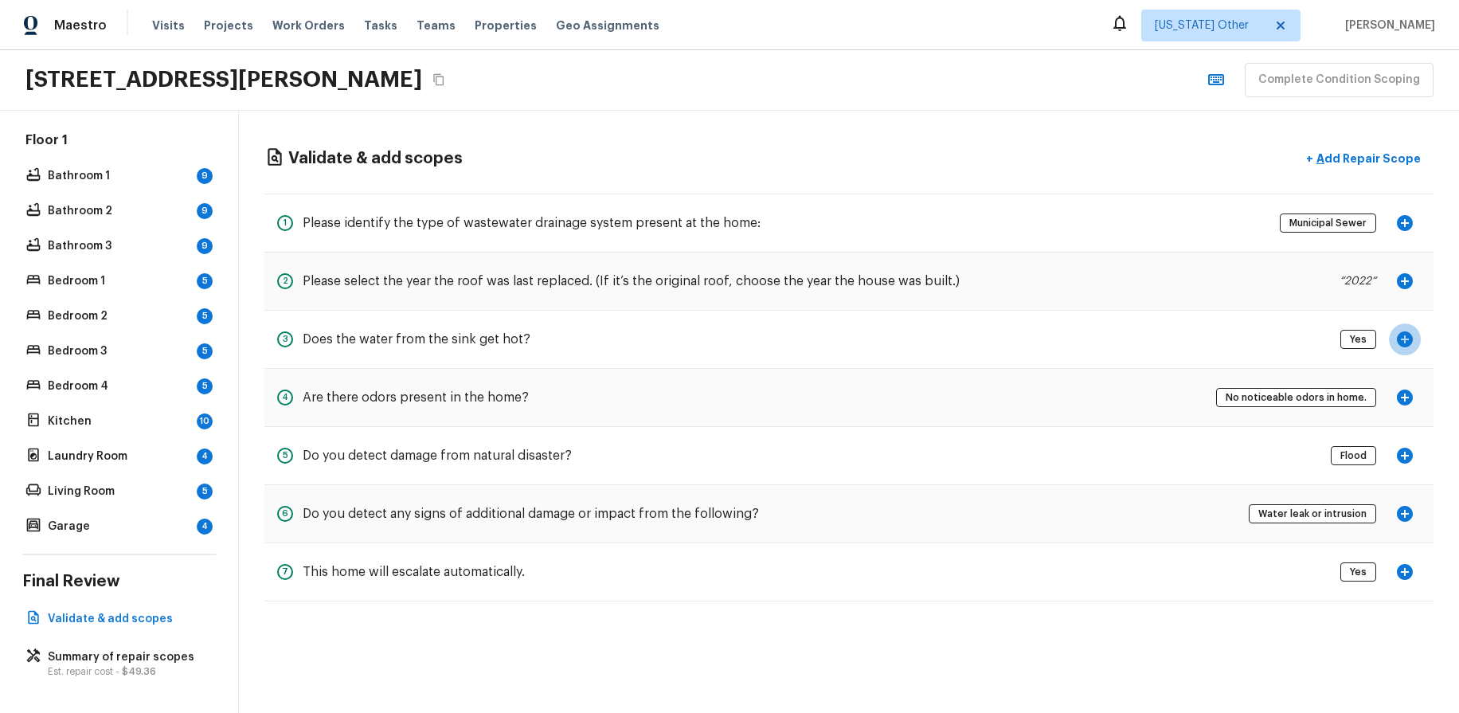
click at [1405, 343] on icon "button" at bounding box center [1405, 339] width 16 height 16
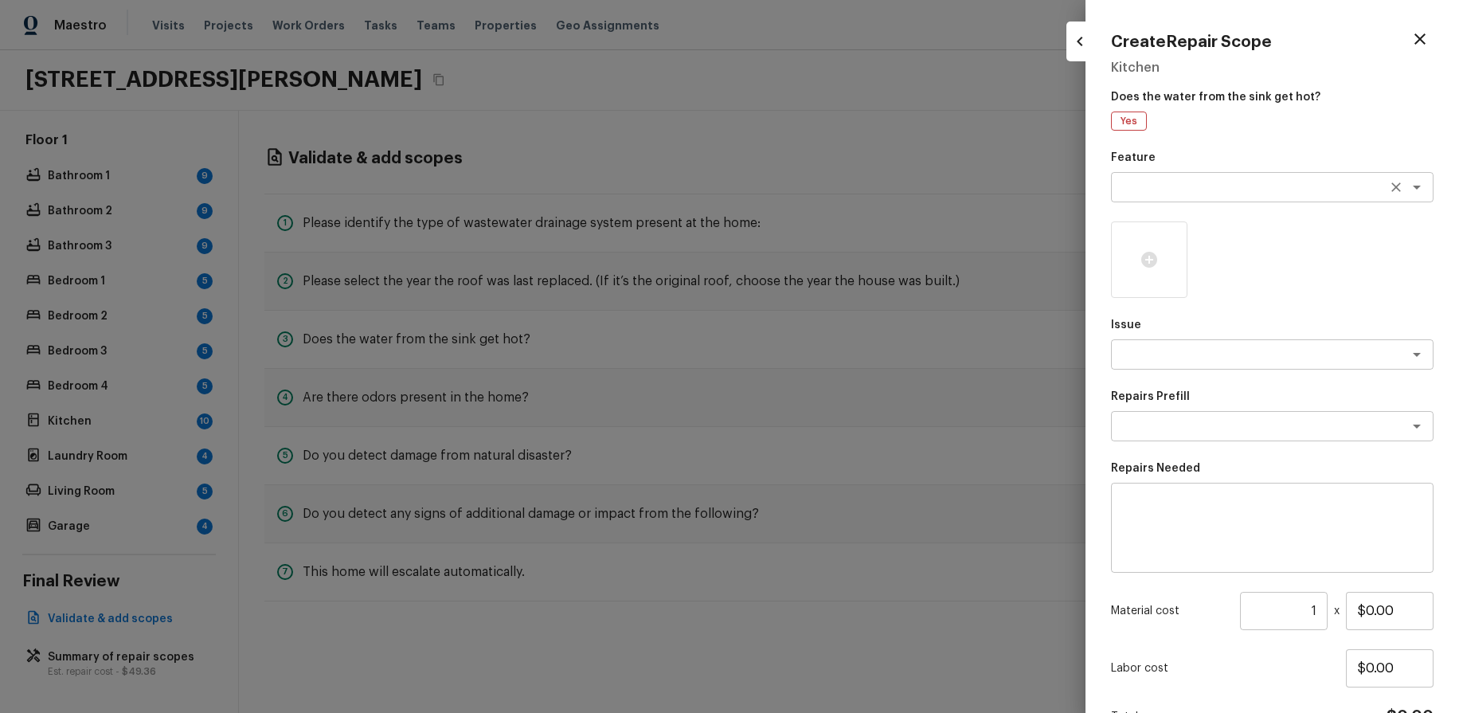
click at [1240, 179] on textarea at bounding box center [1250, 187] width 264 height 16
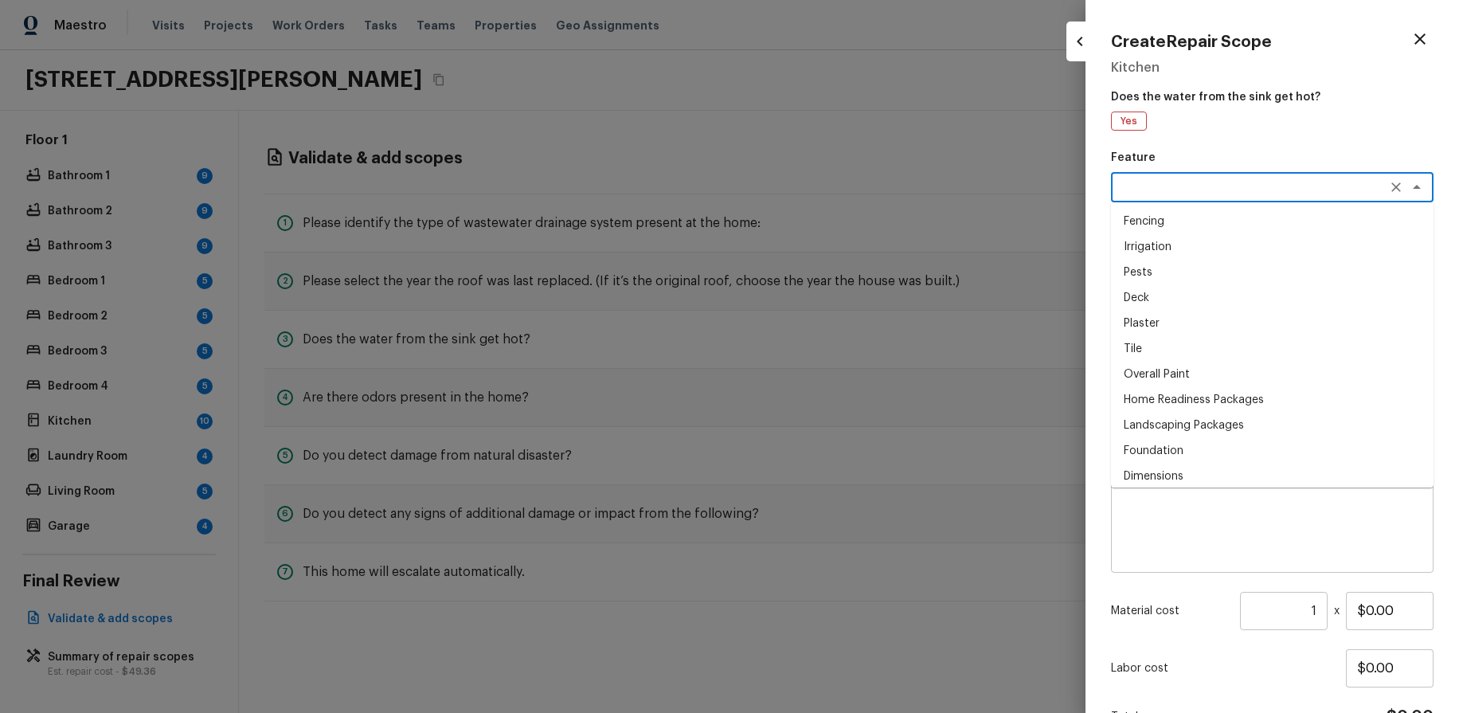
click at [1217, 285] on li "Deck" at bounding box center [1272, 297] width 323 height 25
type textarea "Deck"
click at [1140, 264] on icon at bounding box center [1149, 259] width 19 height 19
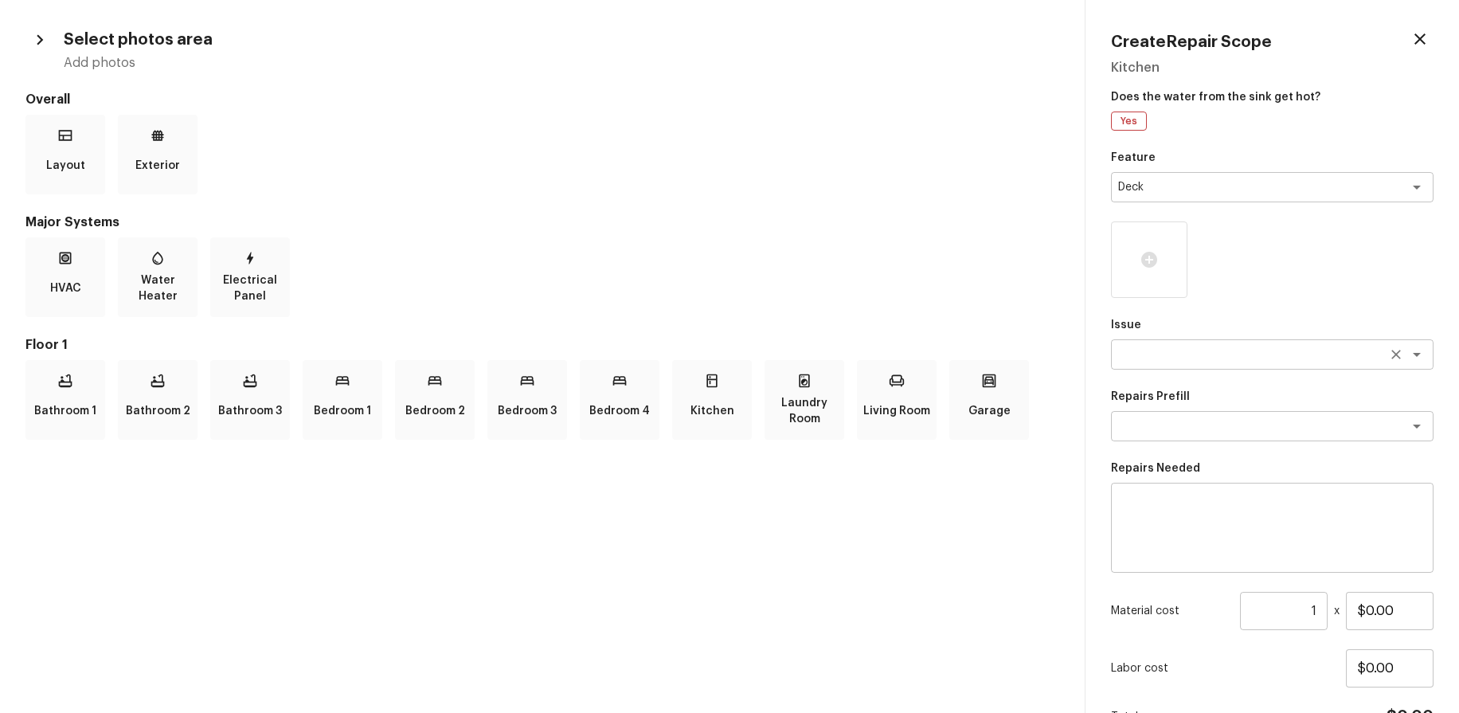
drag, startPoint x: 1263, startPoint y: 283, endPoint x: 1261, endPoint y: 342, distance: 59.0
click at [1266, 298] on div "Feature Deck x ​ Issue x ​ Repairs Prefill x ​ Repairs Needed x ​ Material cost…" at bounding box center [1272, 464] width 323 height 629
click at [1261, 349] on textarea at bounding box center [1250, 354] width 264 height 16
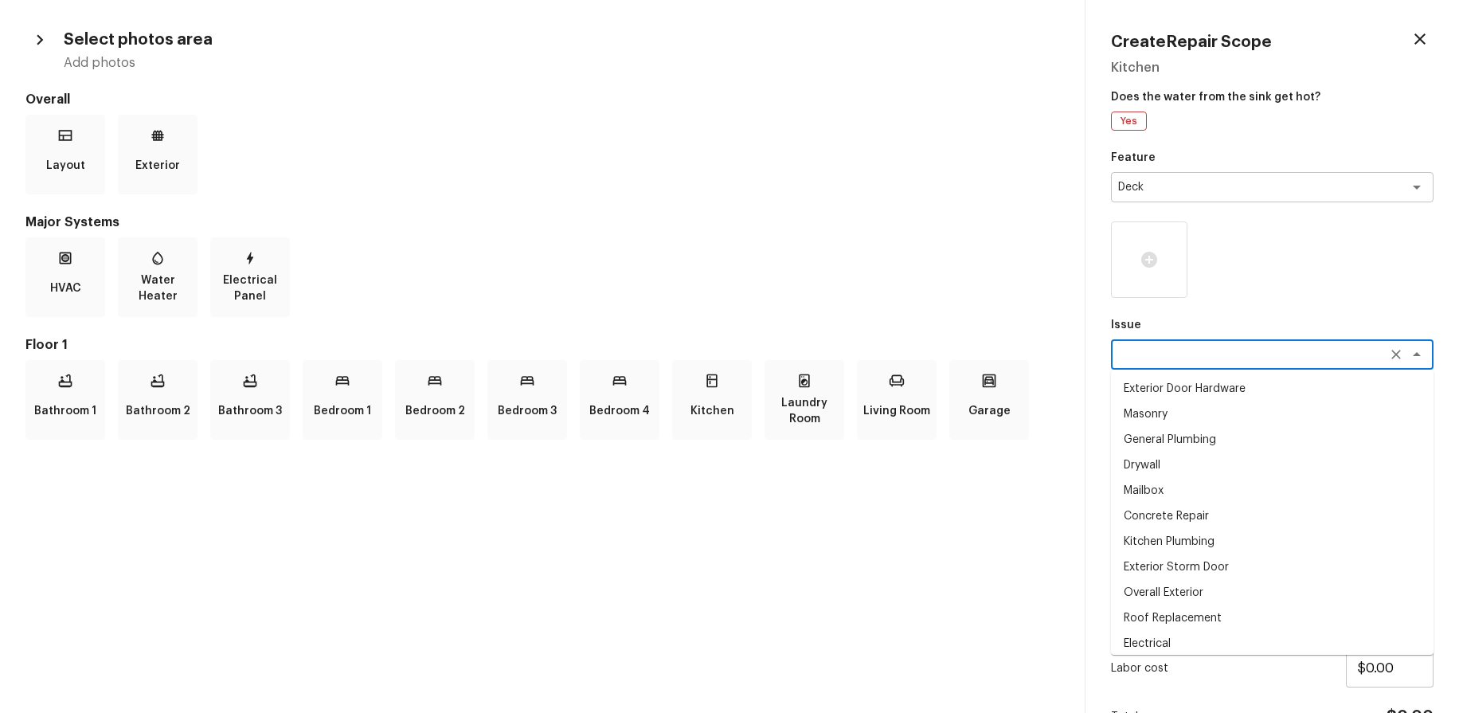
click at [1177, 455] on li "Drywall" at bounding box center [1272, 464] width 323 height 25
drag, startPoint x: 1199, startPoint y: 352, endPoint x: 1208, endPoint y: 483, distance: 131.0
click at [1199, 352] on textarea "Drywall" at bounding box center [1250, 354] width 264 height 16
click at [1209, 594] on li "Overall Exterior" at bounding box center [1272, 592] width 323 height 25
type textarea "Overall Exterior"
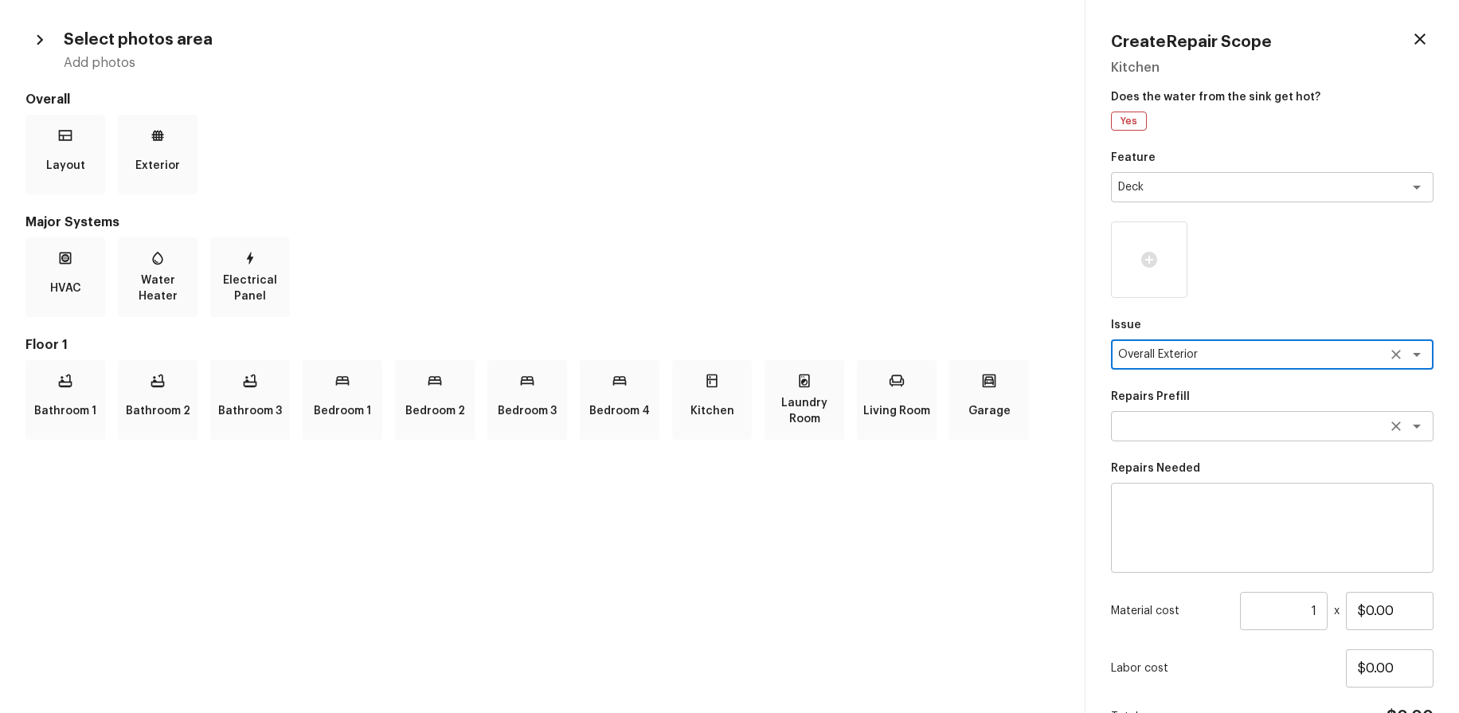
click at [1203, 439] on div "x ​" at bounding box center [1272, 426] width 323 height 30
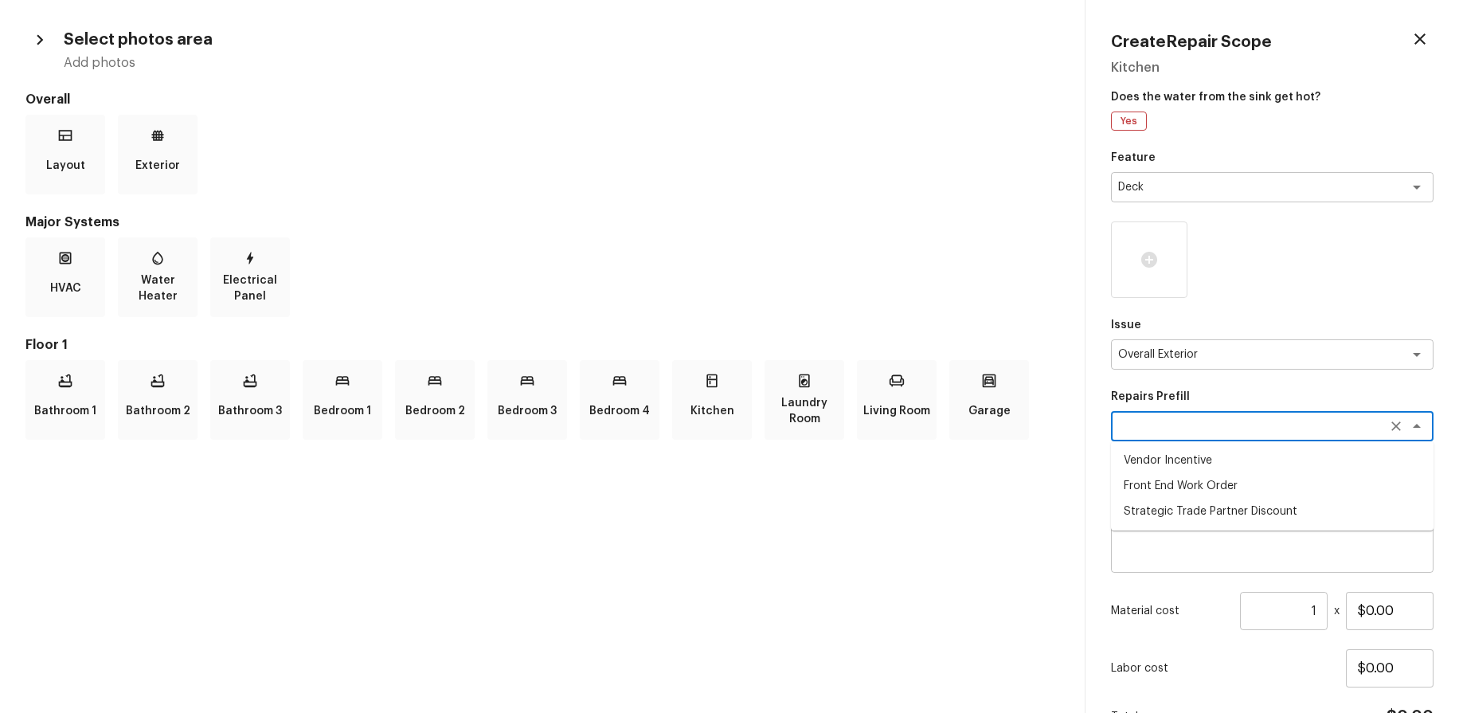
click at [1203, 510] on li "Strategic Trade Partner Discount" at bounding box center [1272, 511] width 323 height 25
type textarea "Strategic Trade Partner Discount"
type textarea "Calculate and apply 5% STPP discount to the total of the work order as a negati…"
type input "$1.00"
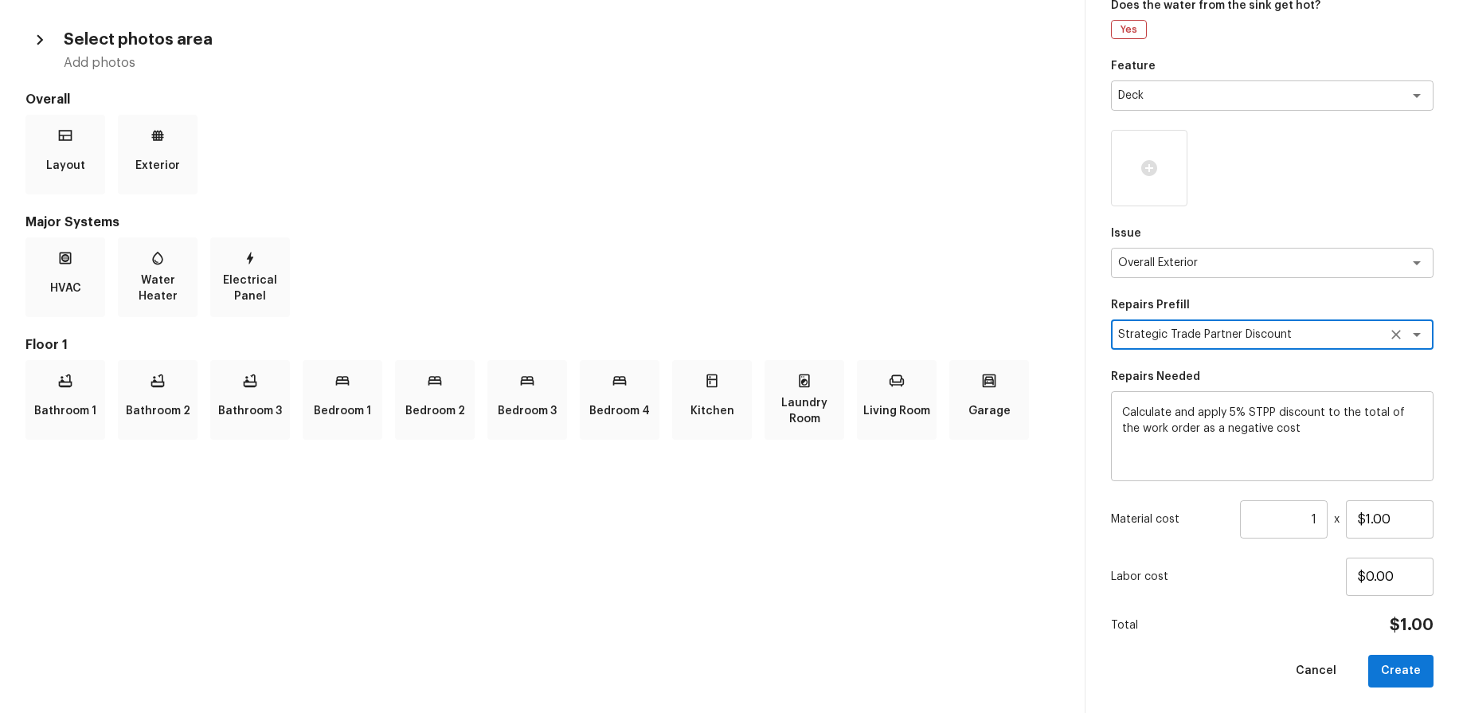
click at [1388, 663] on button "Create" at bounding box center [1400, 671] width 65 height 33
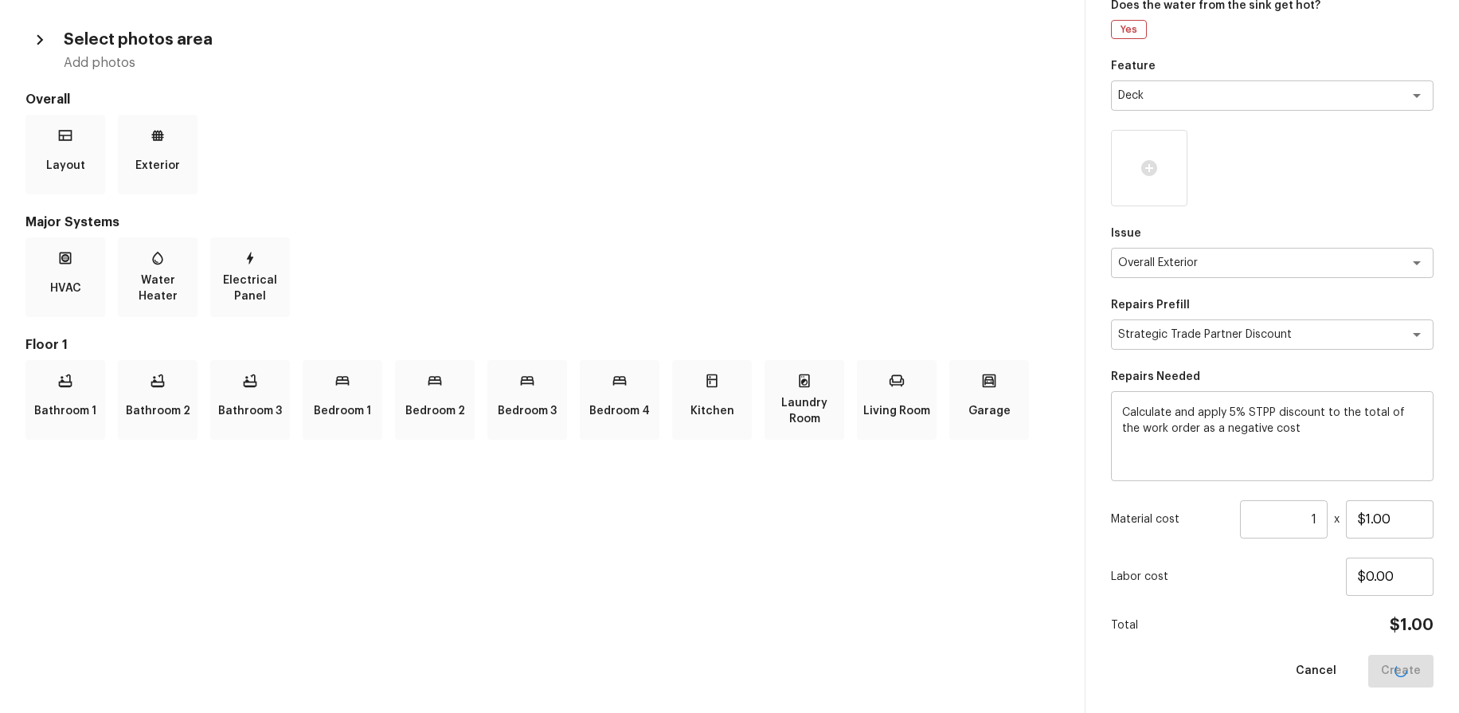
type input "$0.00"
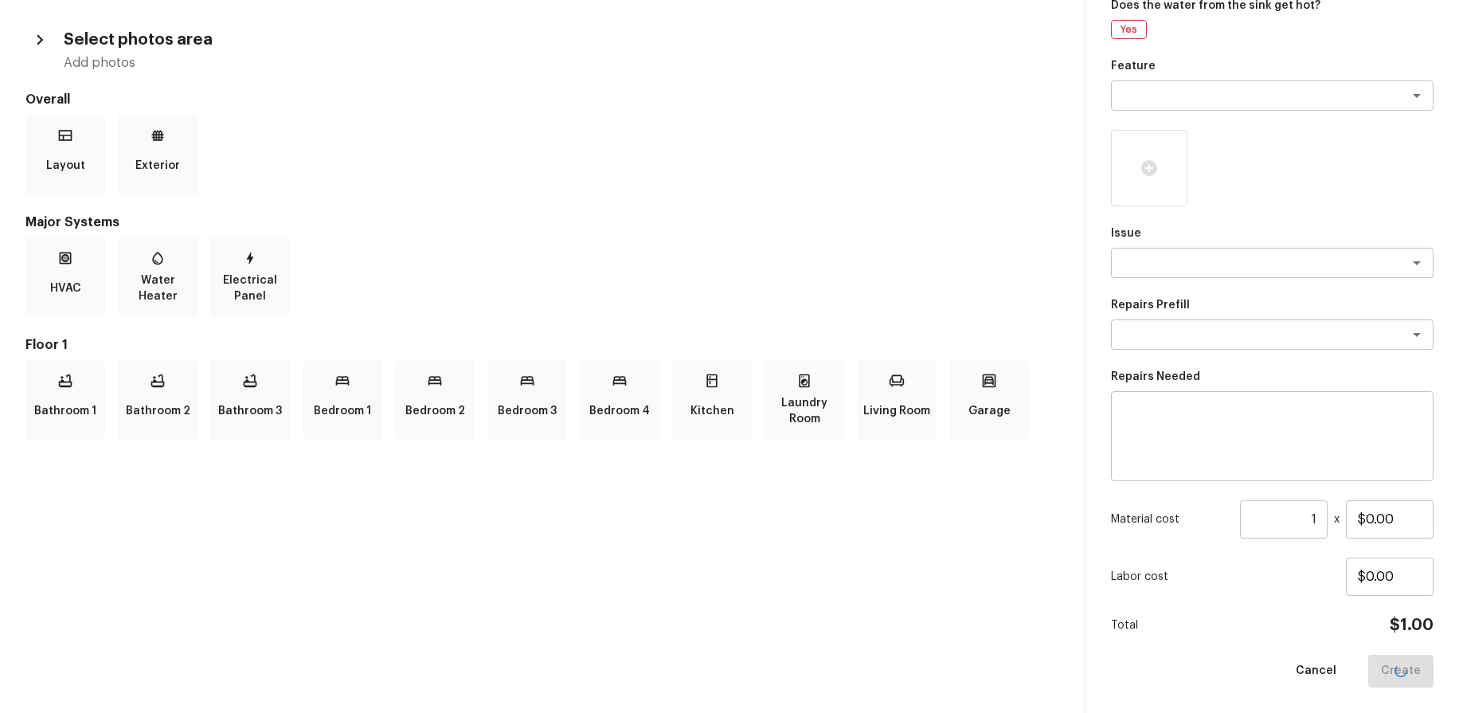
scroll to position [39, 0]
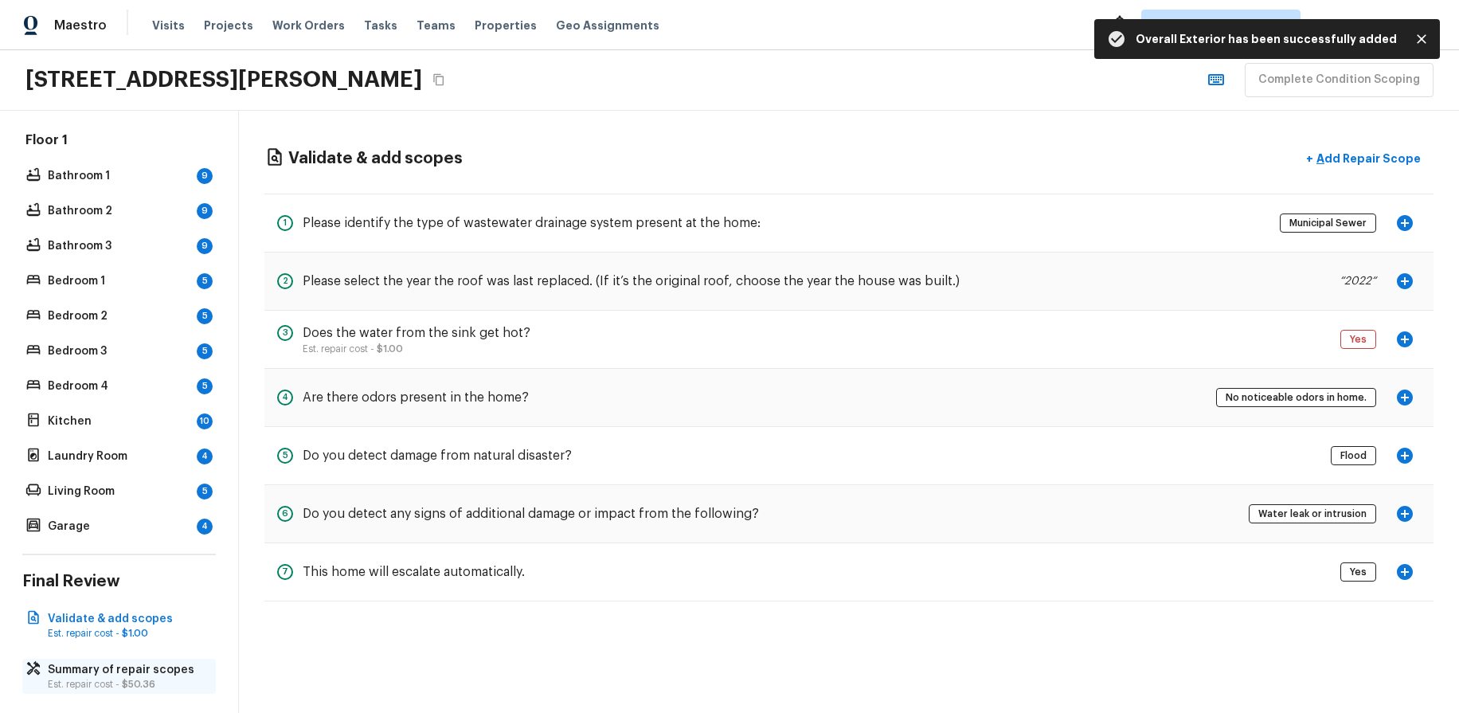
drag, startPoint x: 131, startPoint y: 689, endPoint x: 135, endPoint y: 682, distance: 8.2
click at [130, 689] on p "Est. repair cost - $50.36" at bounding box center [127, 684] width 158 height 13
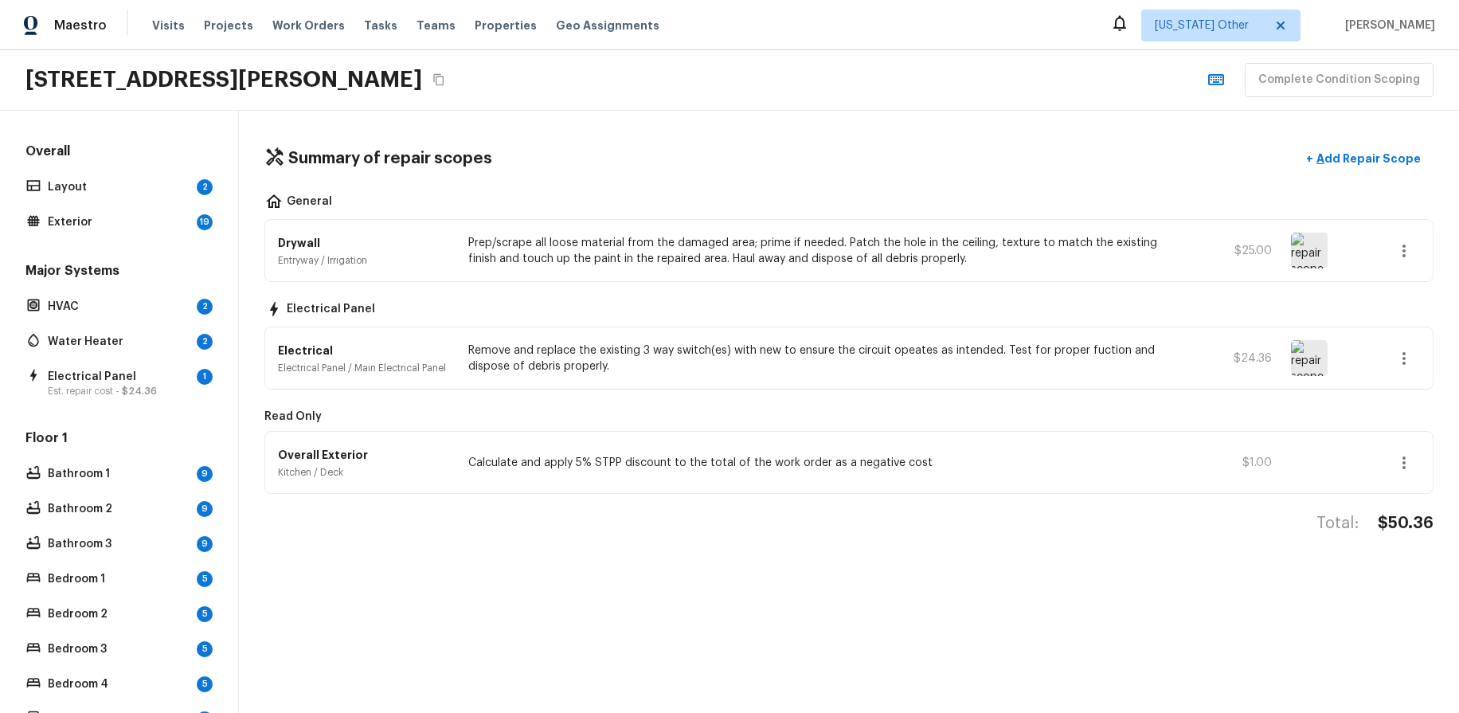
scroll to position [311, 0]
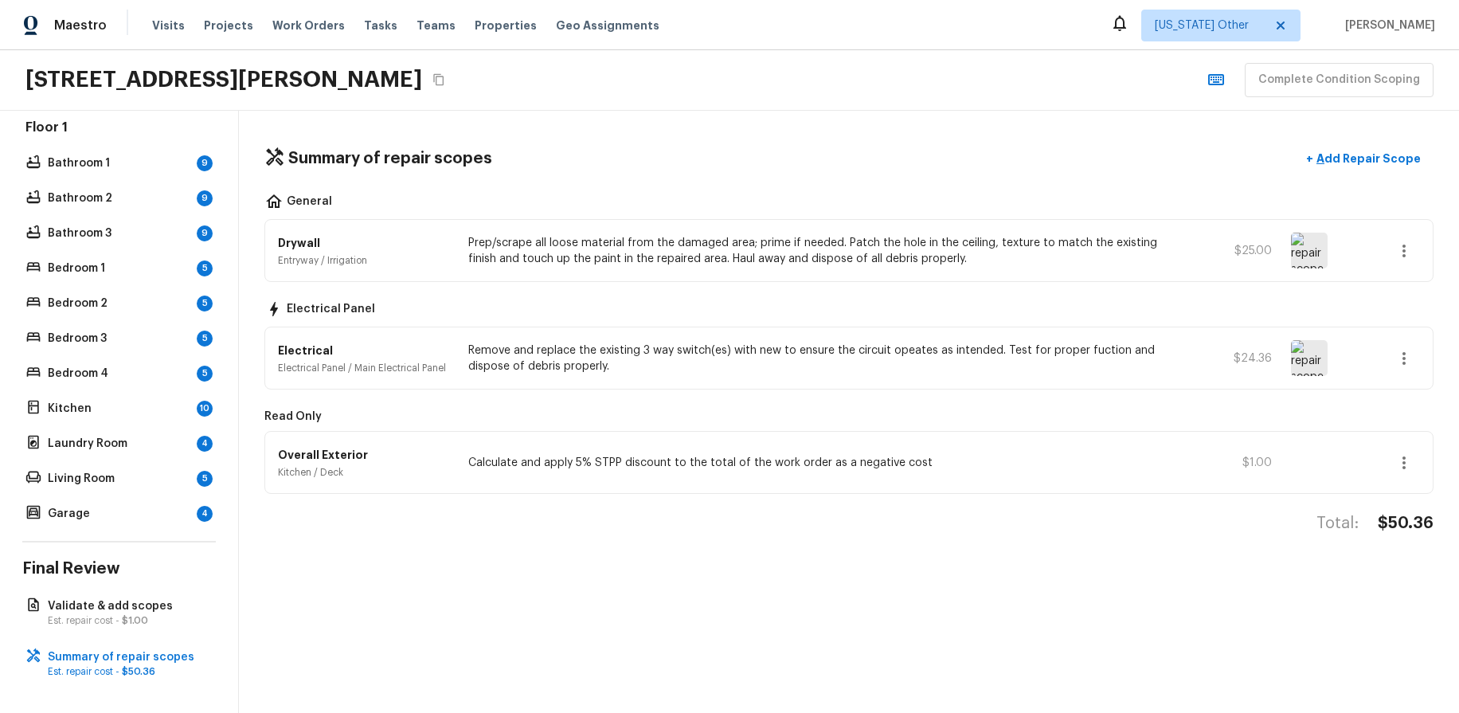
click at [876, 577] on div "Summary of repair scopes + Add Repair Scope General Drywall Entryway / Irrigati…" at bounding box center [849, 412] width 1220 height 602
click at [122, 609] on p "Validate & add scopes" at bounding box center [127, 606] width 158 height 16
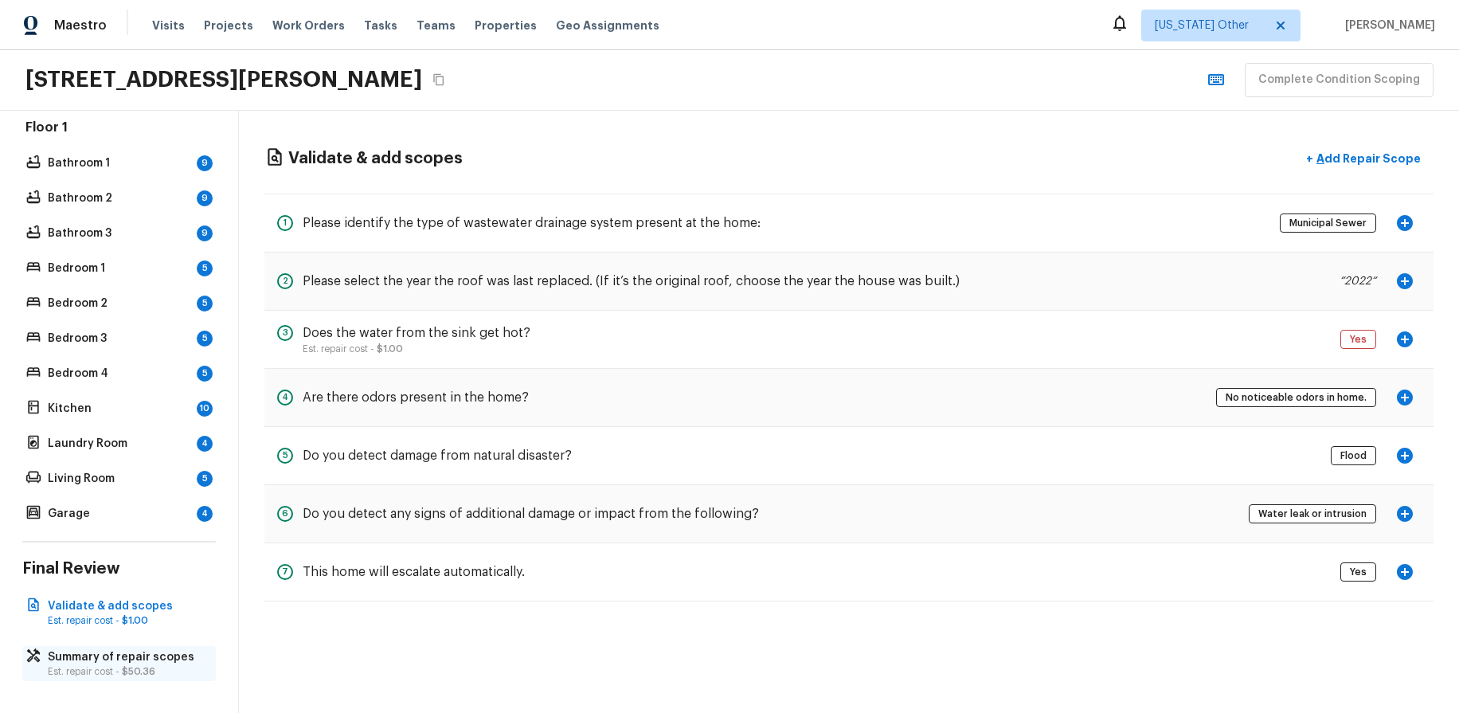
click at [140, 657] on p "Summary of repair scopes" at bounding box center [127, 657] width 158 height 16
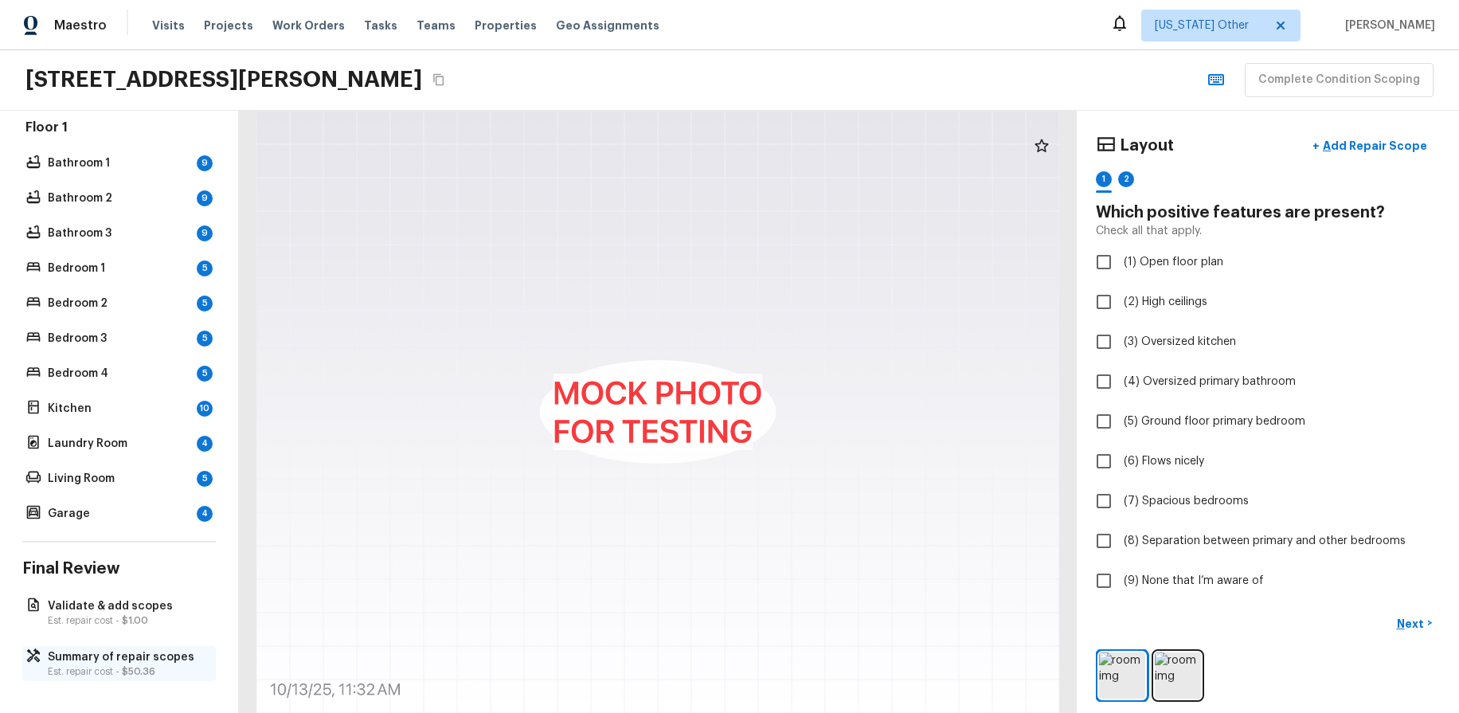
click at [53, 657] on p "Summary of repair scopes" at bounding box center [127, 657] width 158 height 16
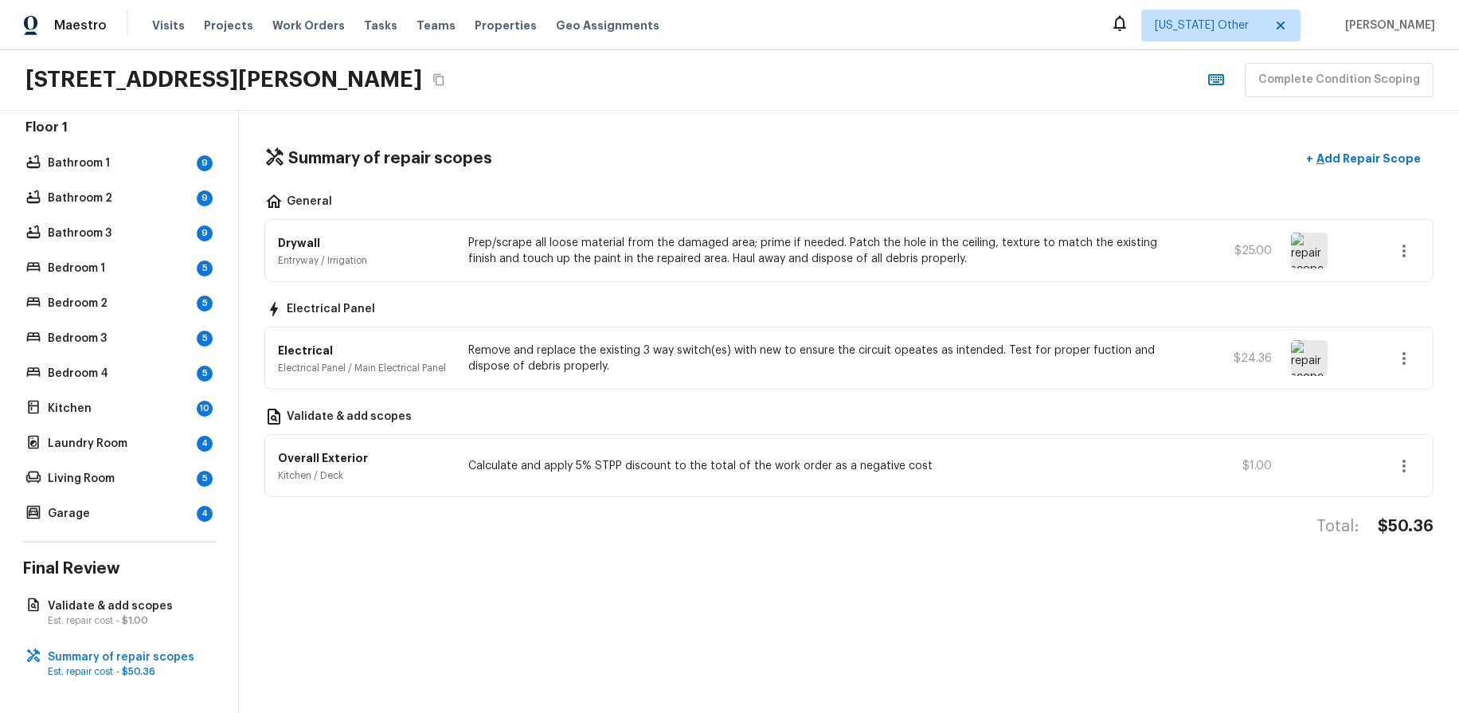
click at [655, 537] on div "Total: $50.36" at bounding box center [848, 542] width 1169 height 53
click at [1253, 28] on span "[US_STATE] Other" at bounding box center [1209, 26] width 109 height 16
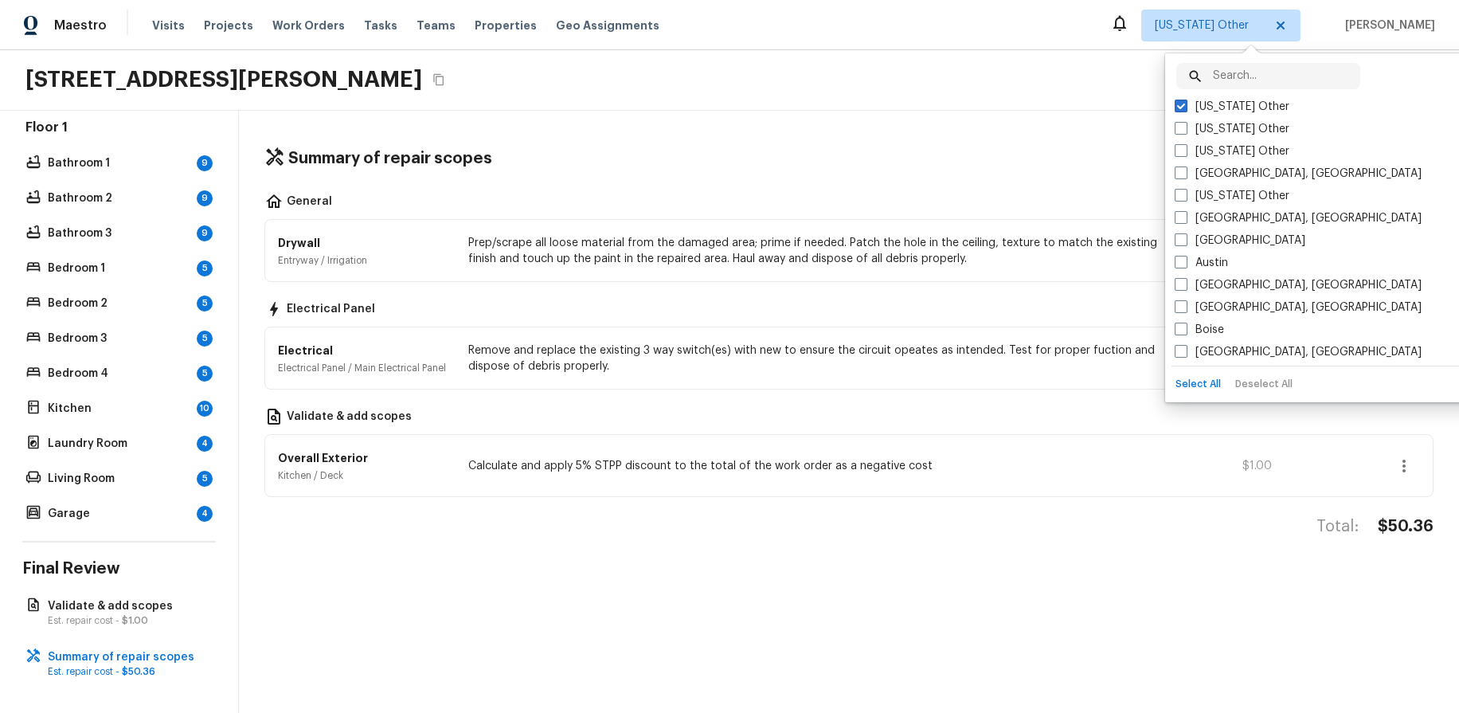
click at [1054, 39] on div "Maestro Visits Projects Work Orders Tasks Teams Properties Geo Assignments Ariz…" at bounding box center [729, 25] width 1459 height 50
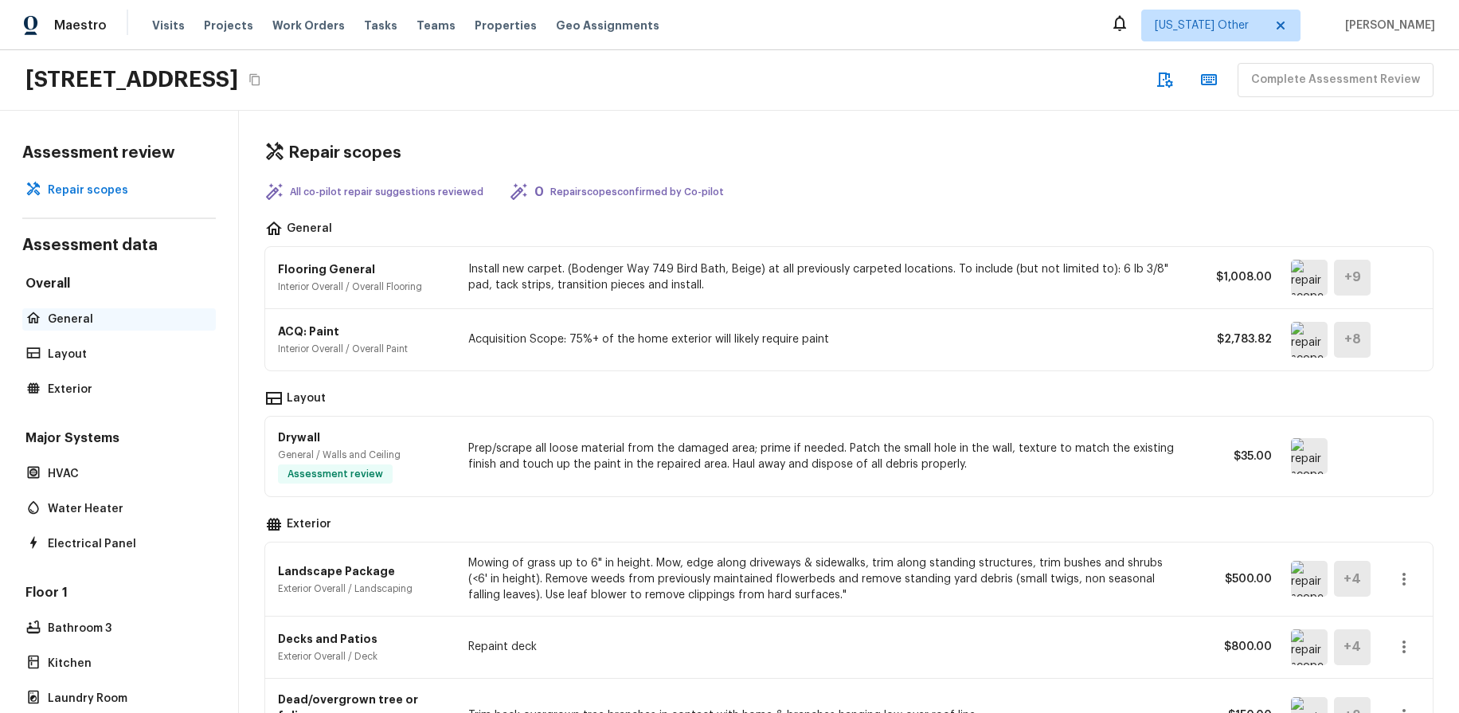
click at [103, 326] on p "General" at bounding box center [127, 319] width 158 height 16
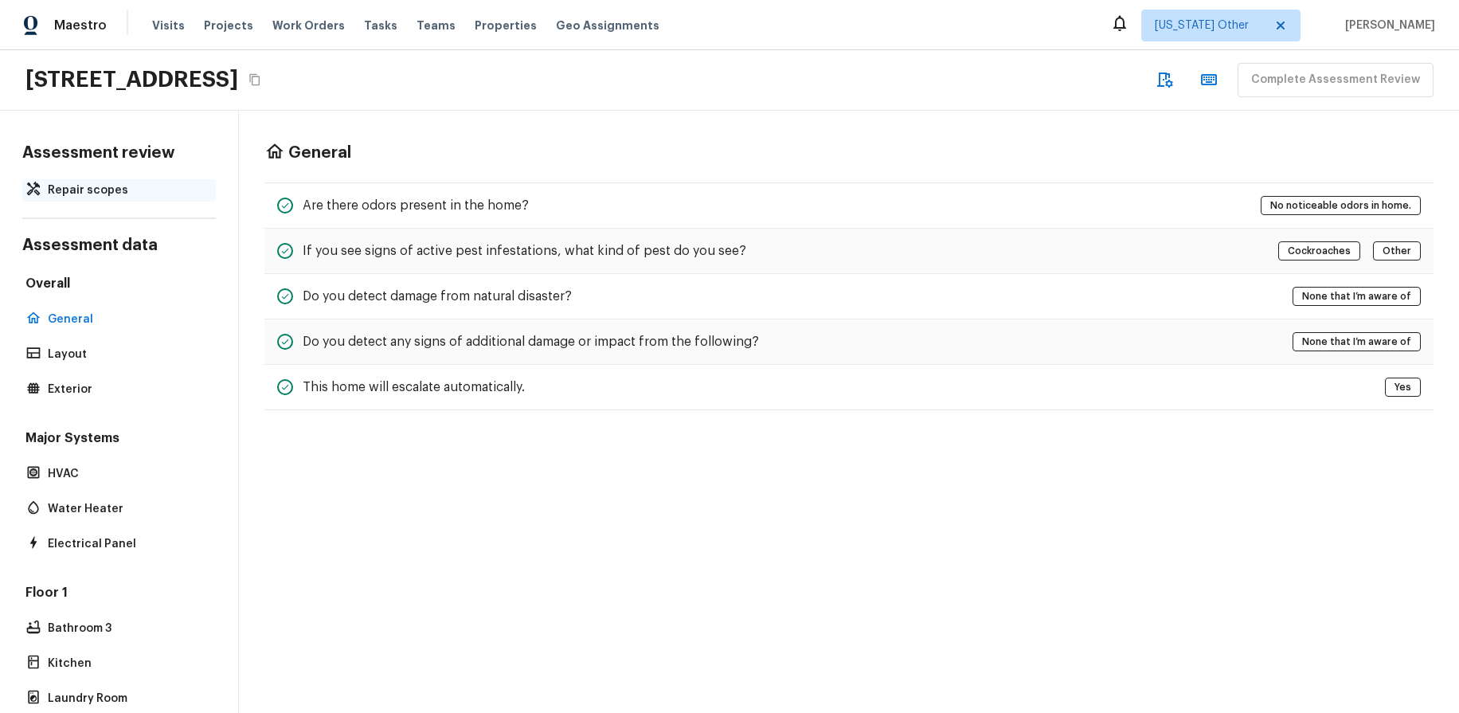
click at [112, 184] on p "Repair scopes" at bounding box center [127, 190] width 158 height 16
